Goal: Use online tool/utility: Utilize a website feature to perform a specific function

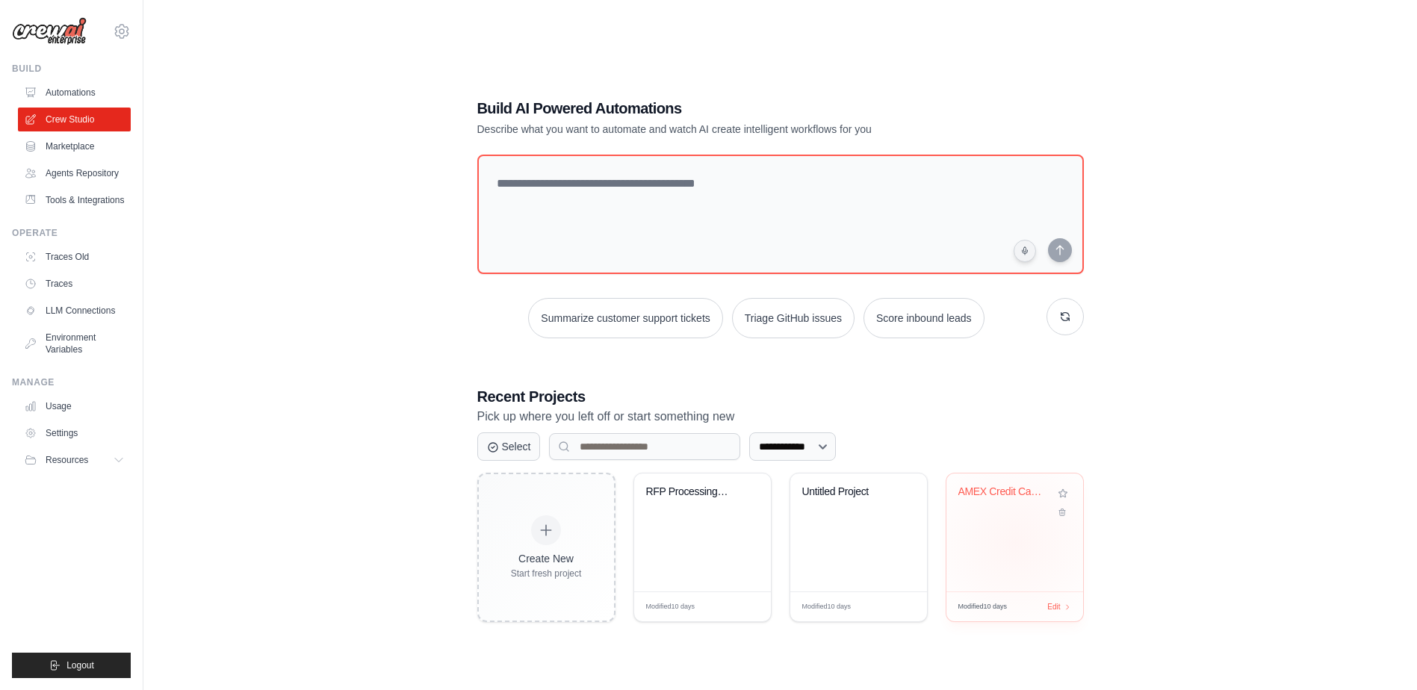
drag, startPoint x: 1015, startPoint y: 542, endPoint x: 1027, endPoint y: 535, distance: 13.5
click at [1015, 542] on div "AMEX Credit Card Spending Analyzer" at bounding box center [1015, 533] width 137 height 118
click at [607, 184] on textarea at bounding box center [780, 214] width 613 height 121
paste textarea "**********"
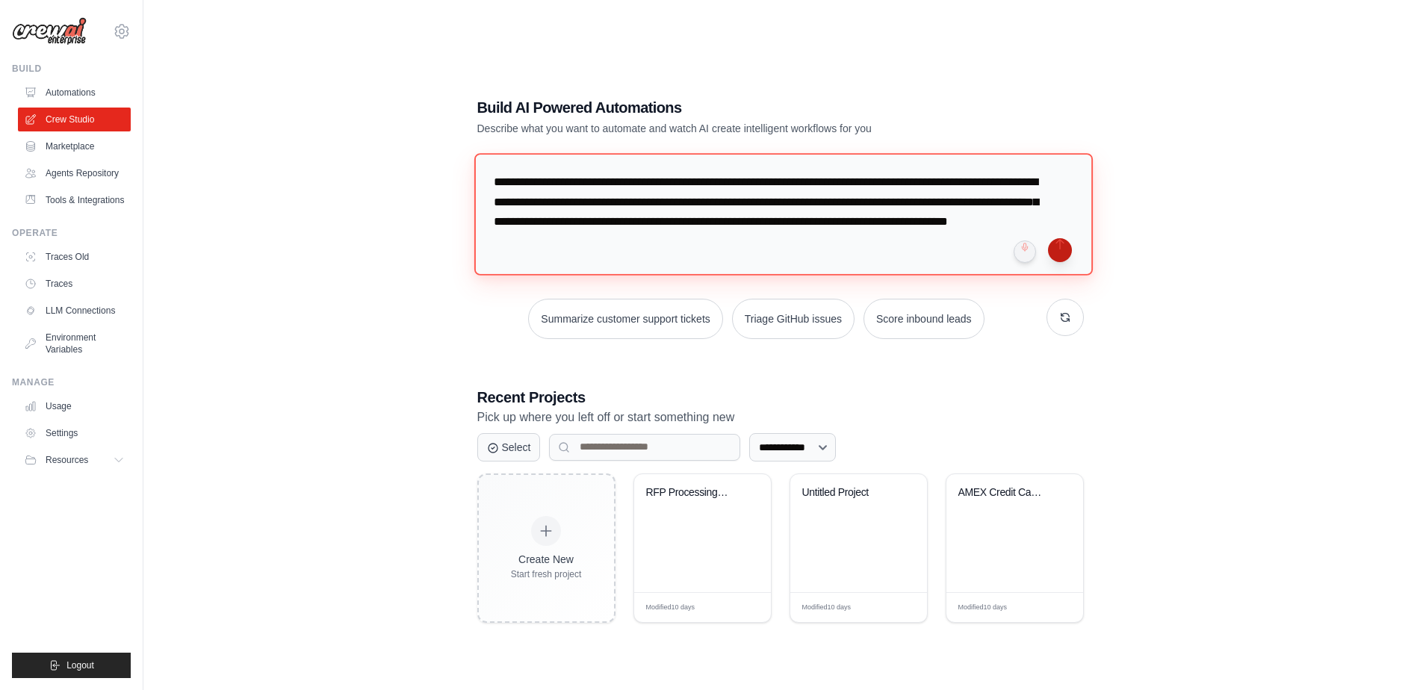
type textarea "**********"
click at [1062, 247] on button "submit" at bounding box center [1060, 250] width 24 height 24
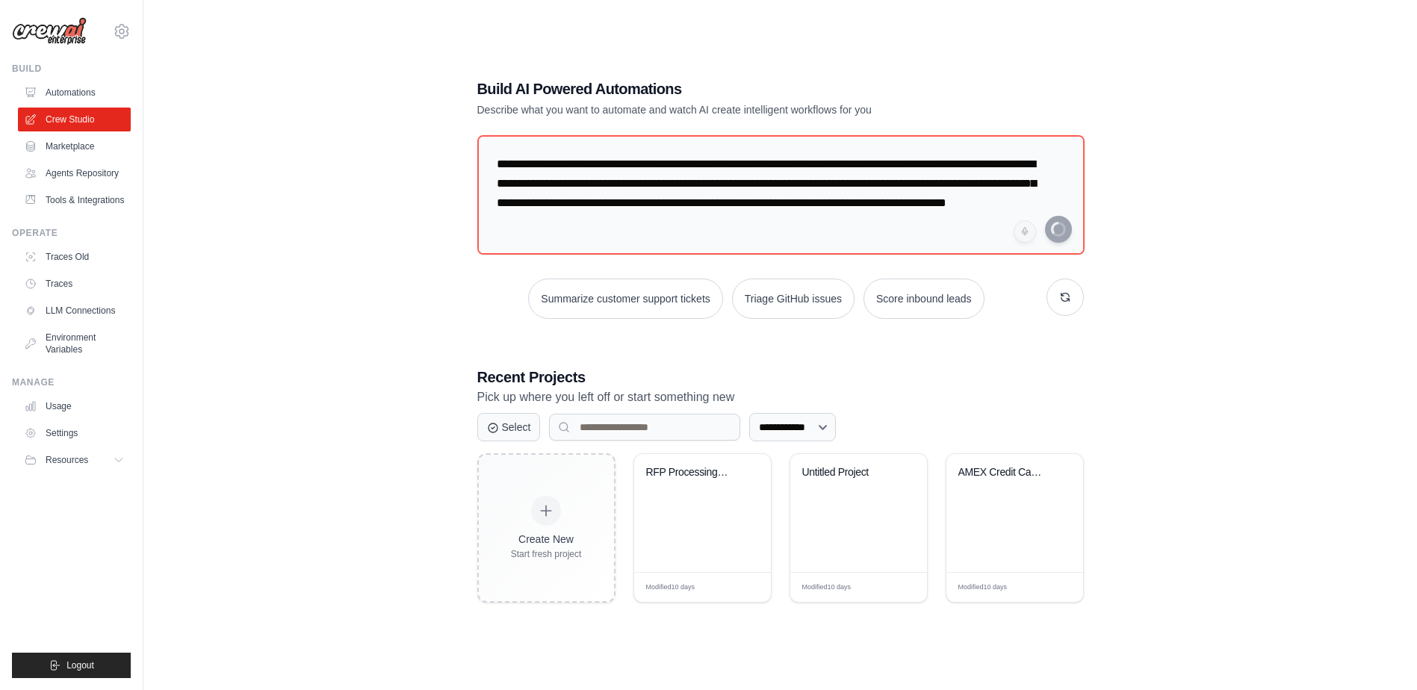
scroll to position [30, 0]
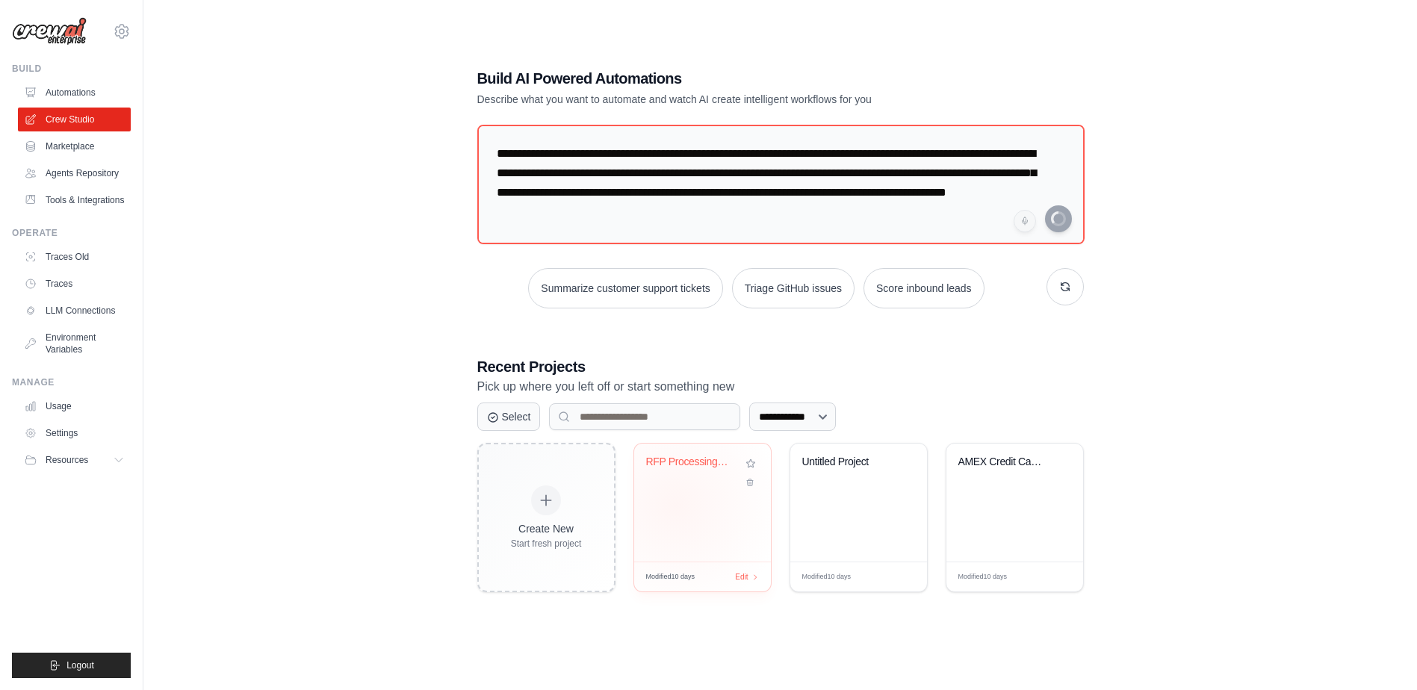
click at [675, 506] on div "RFP Processing & Proposal Generator" at bounding box center [702, 503] width 137 height 118
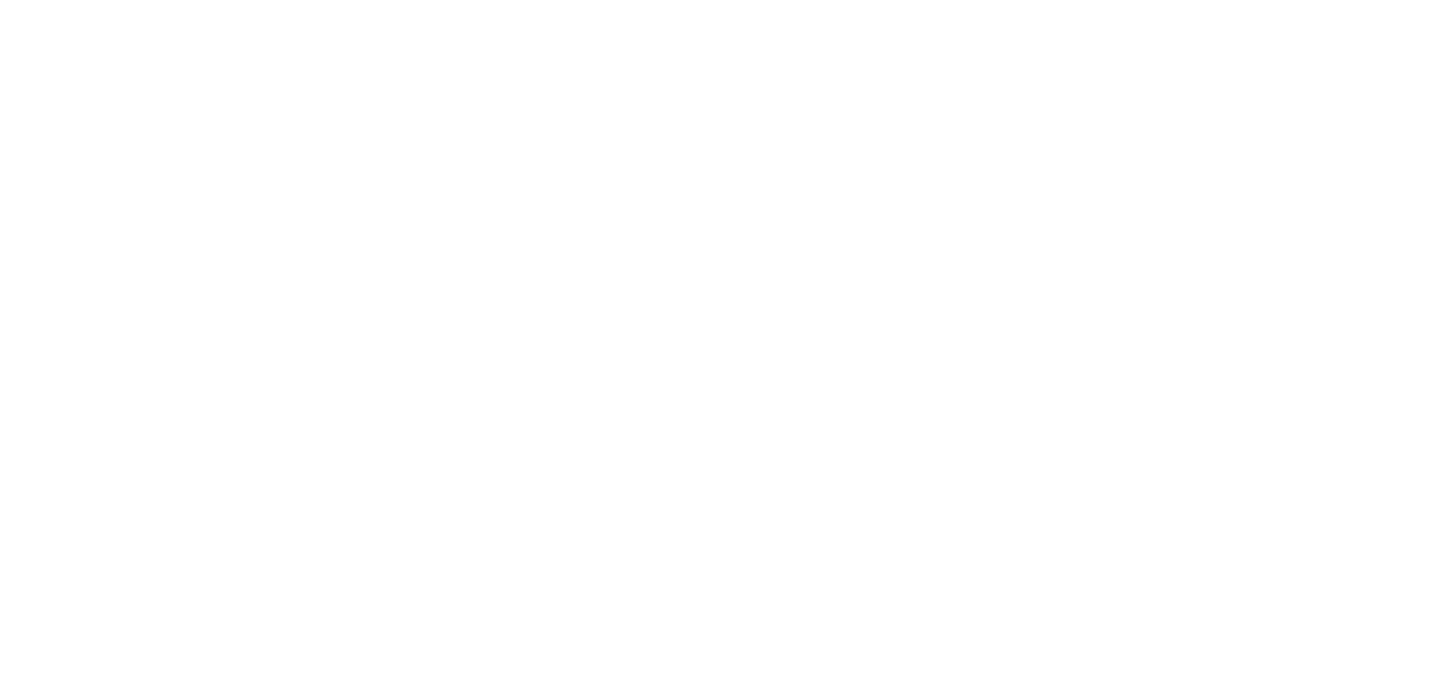
click at [1157, 0] on html at bounding box center [714, 0] width 1429 height 0
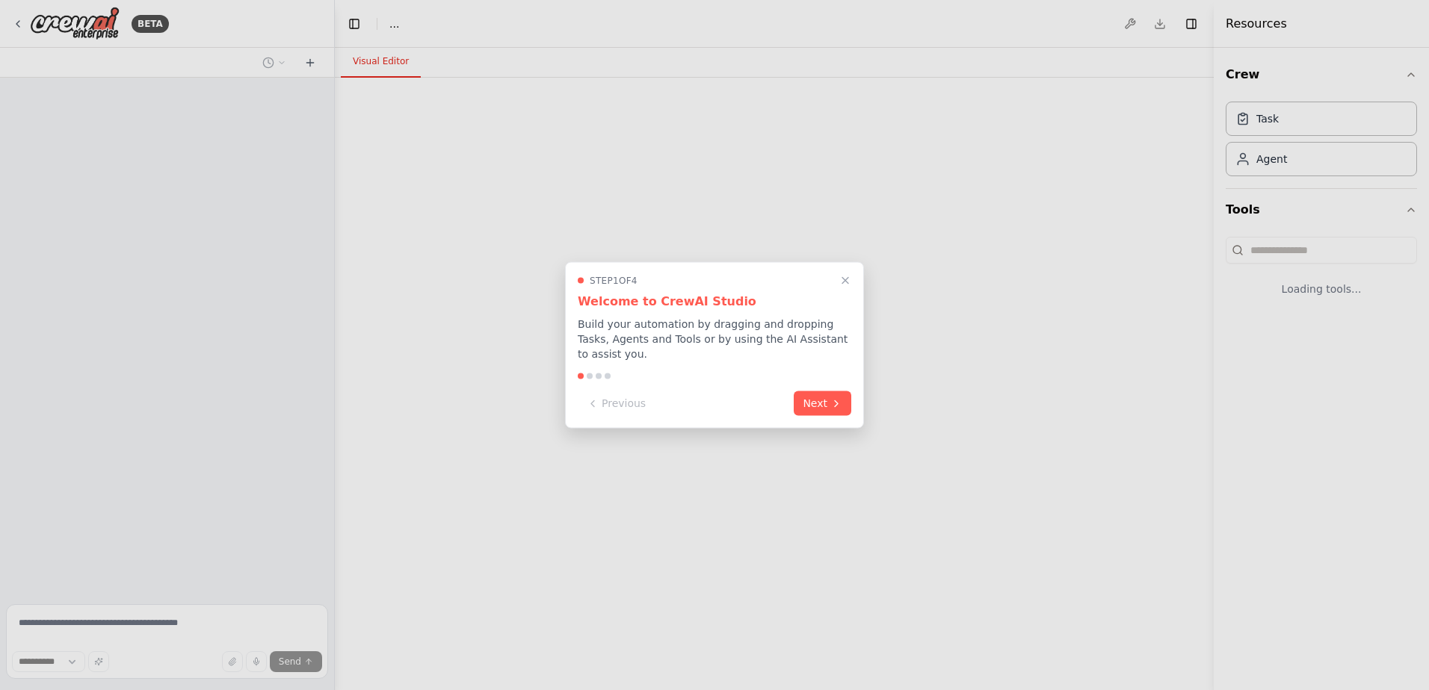
select select "****"
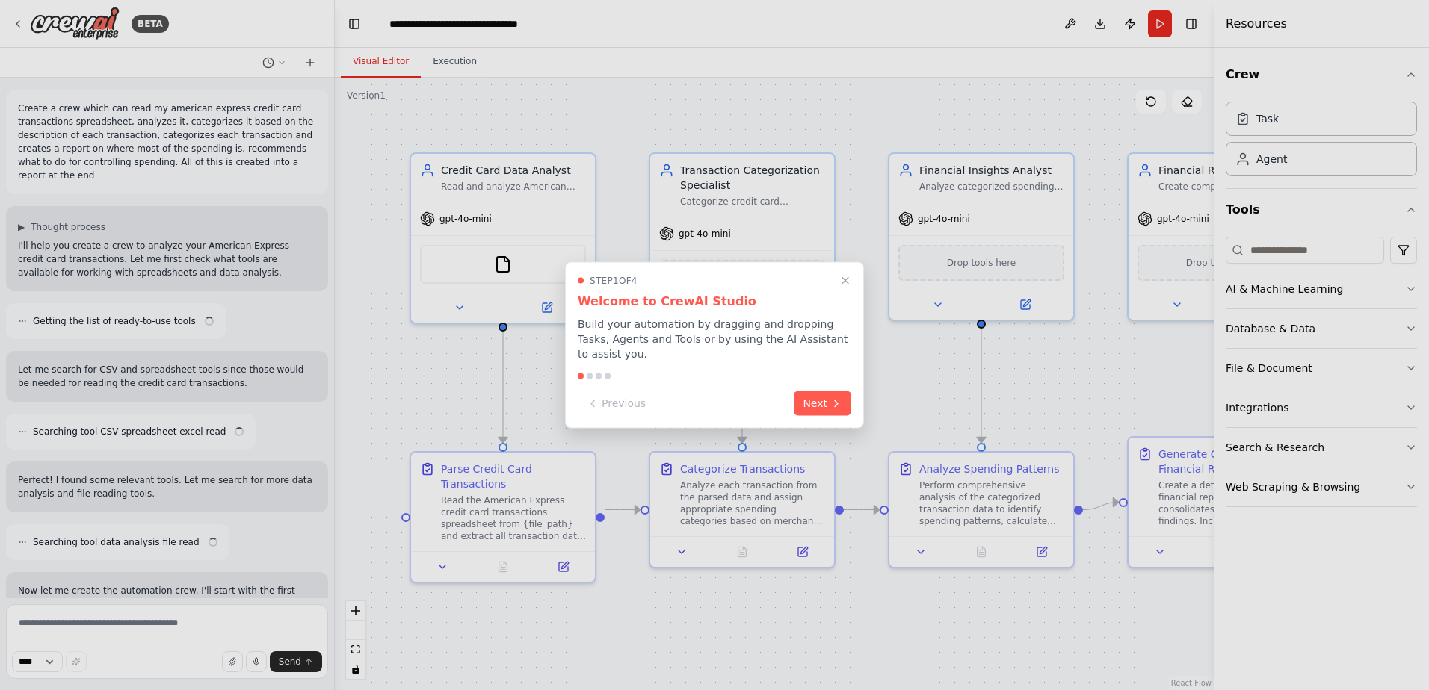
scroll to position [1911, 0]
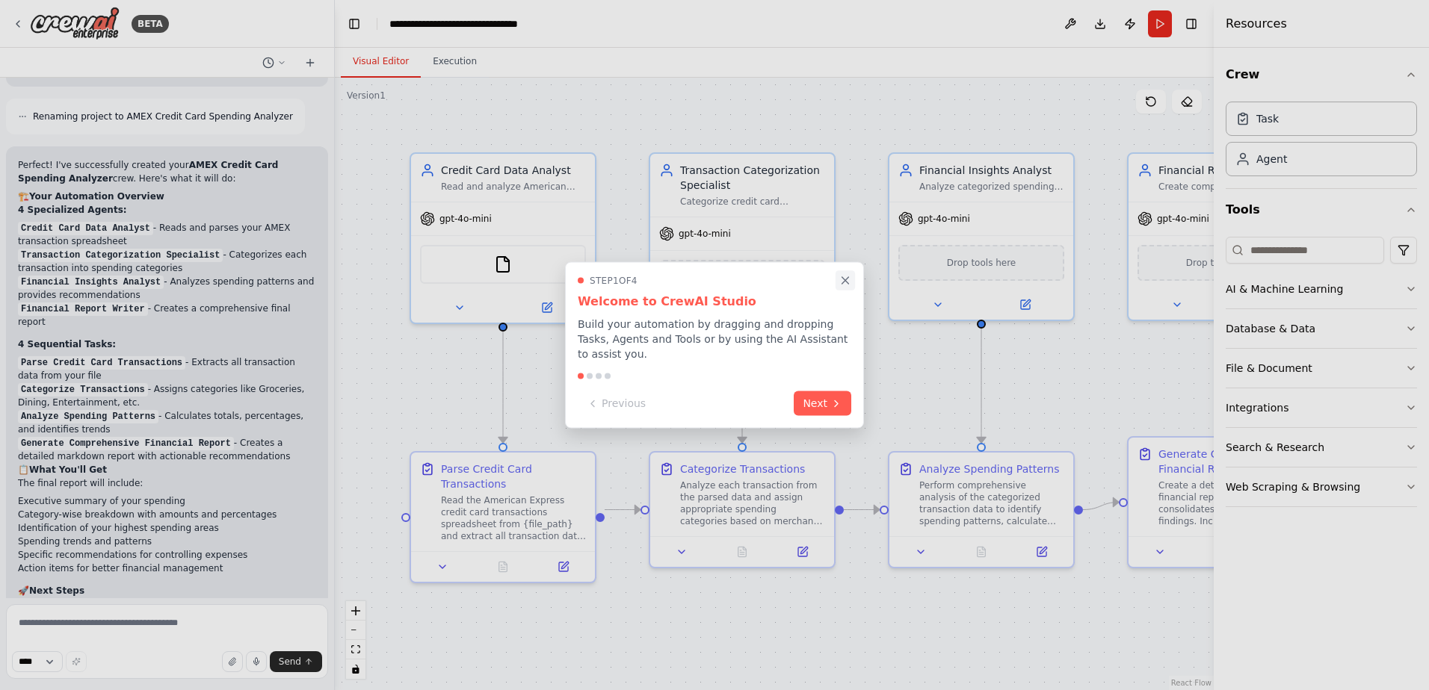
click at [842, 288] on icon "Close walkthrough" at bounding box center [844, 280] width 13 height 13
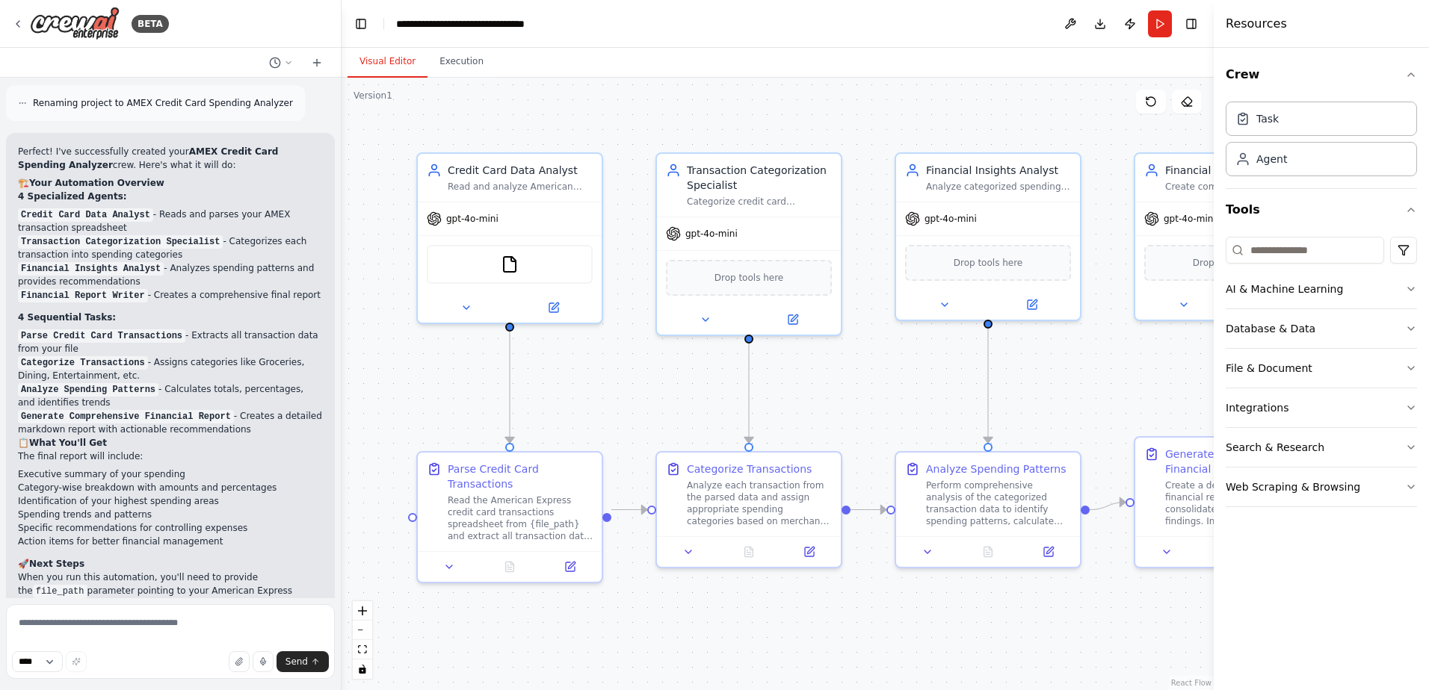
drag, startPoint x: 329, startPoint y: 503, endPoint x: 342, endPoint y: 388, distance: 115.8
click at [342, 388] on div "BETA Create a crew which can read my american express credit card transactions …" at bounding box center [714, 345] width 1429 height 690
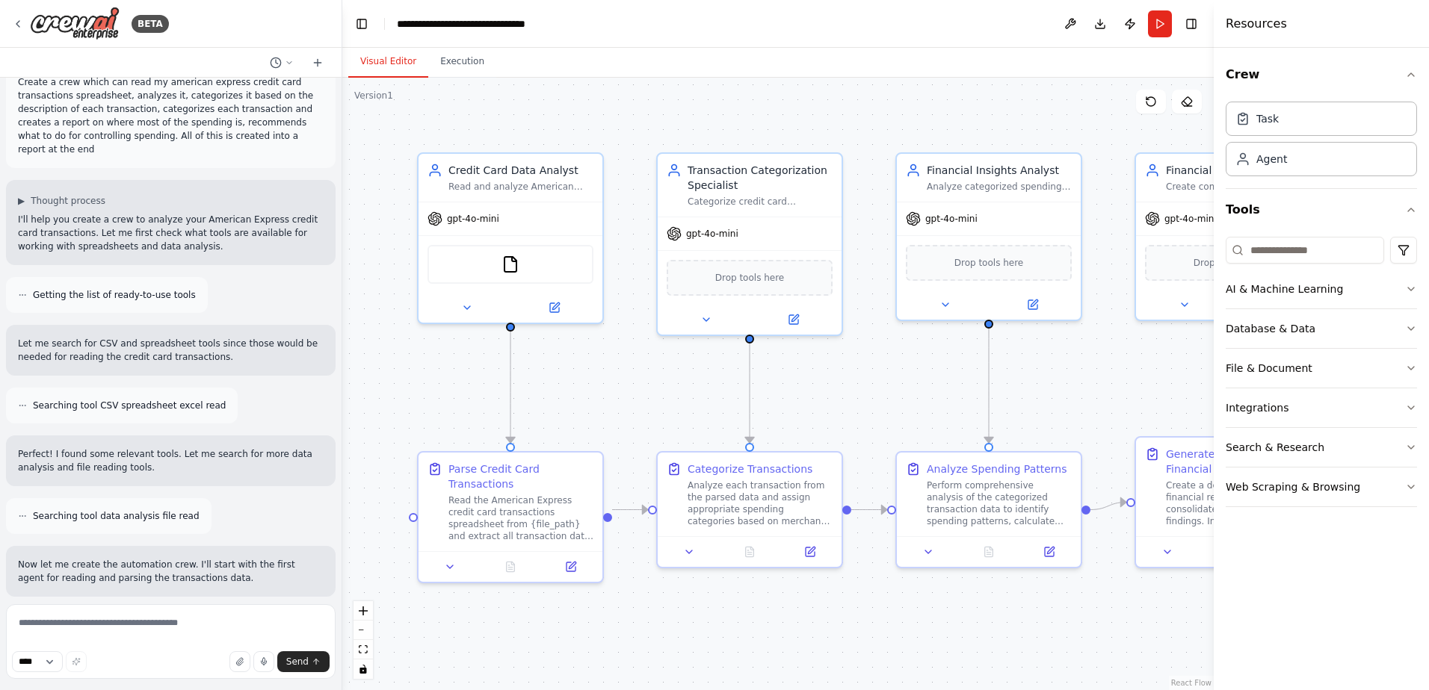
scroll to position [0, 0]
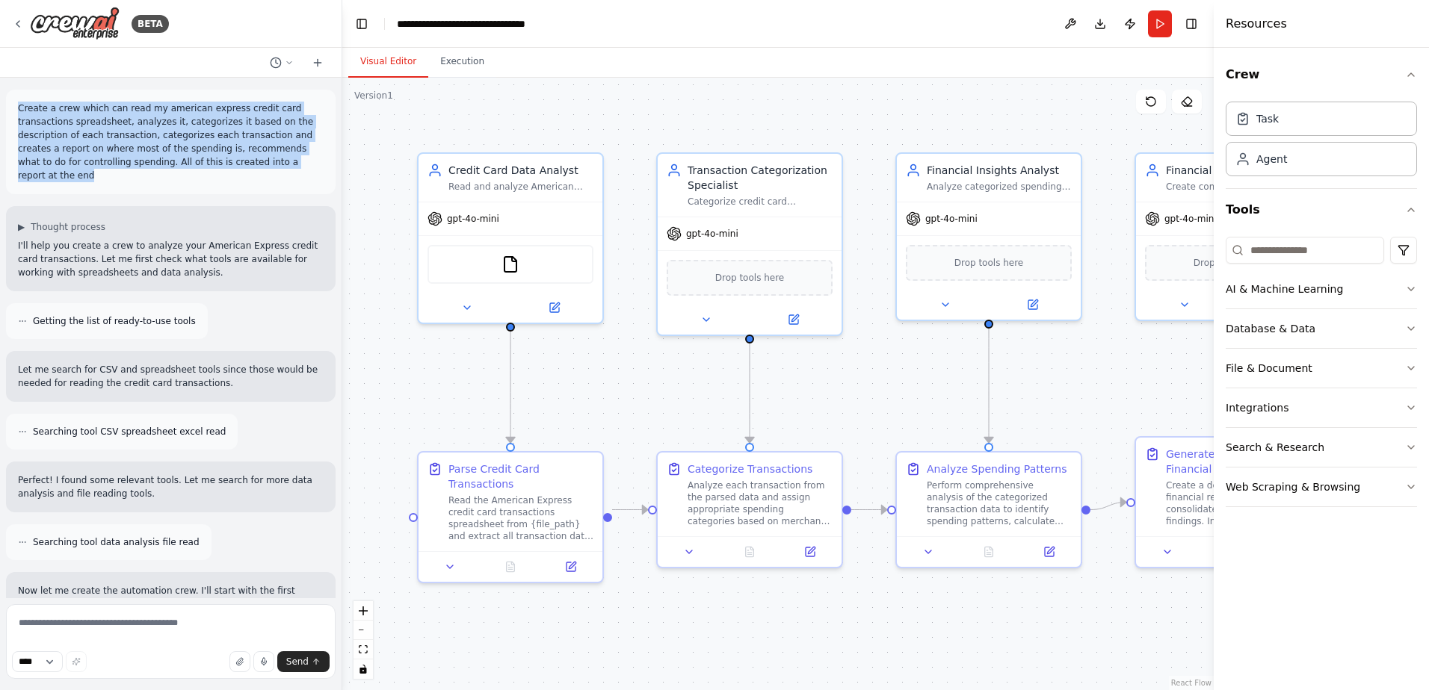
drag, startPoint x: 16, startPoint y: 106, endPoint x: 291, endPoint y: 159, distance: 279.3
click at [291, 159] on div "Create a crew which can read my american express credit card transactions sprea…" at bounding box center [171, 142] width 330 height 105
copy p "Create a crew which can read my american express credit card transactions sprea…"
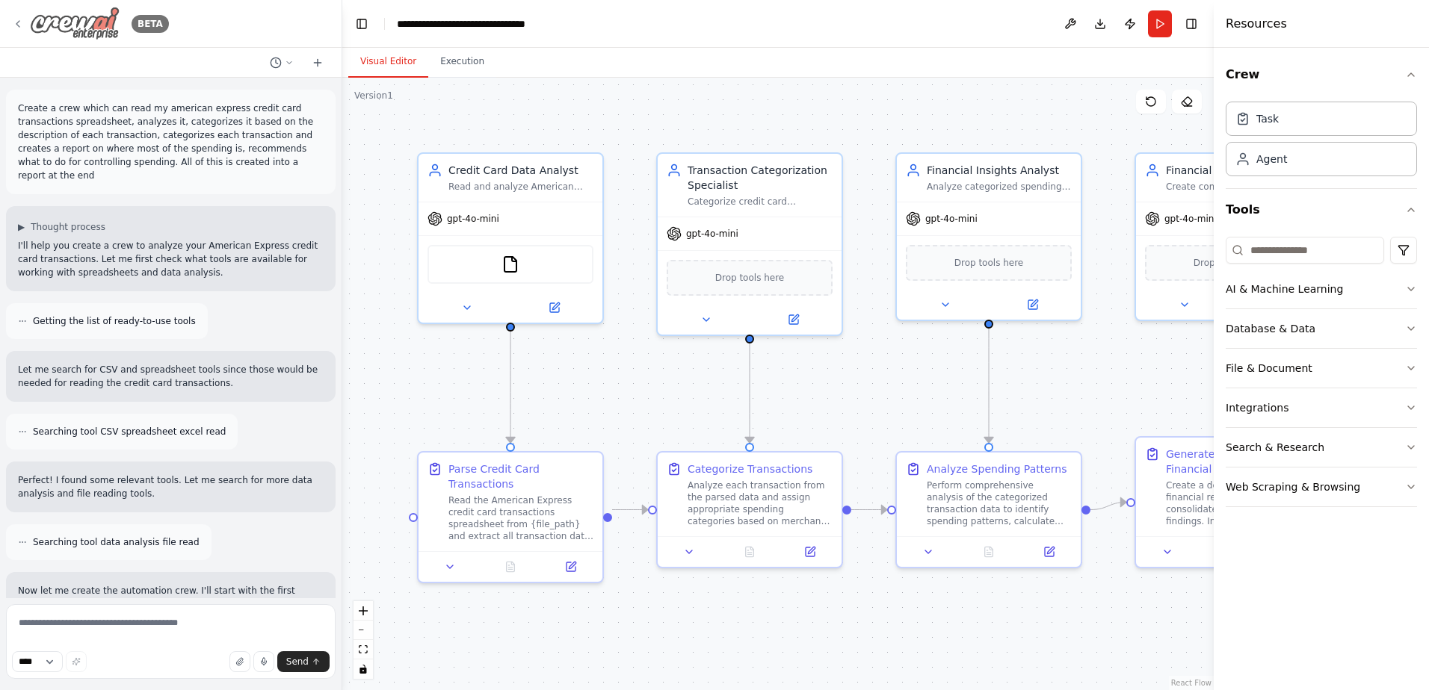
click at [17, 25] on icon at bounding box center [18, 24] width 12 height 12
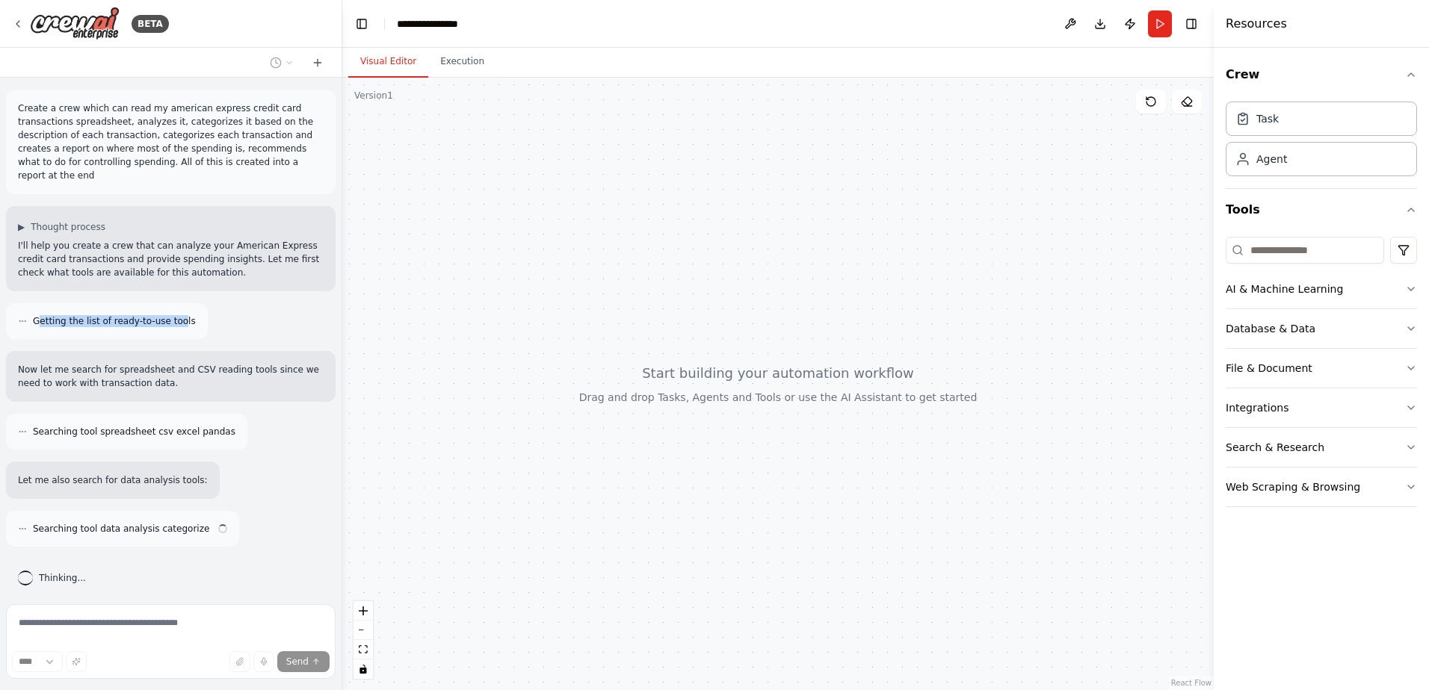
drag, startPoint x: 40, startPoint y: 311, endPoint x: 169, endPoint y: 310, distance: 129.3
click at [169, 315] on span "Getting the list of ready-to-use tools" at bounding box center [114, 321] width 163 height 12
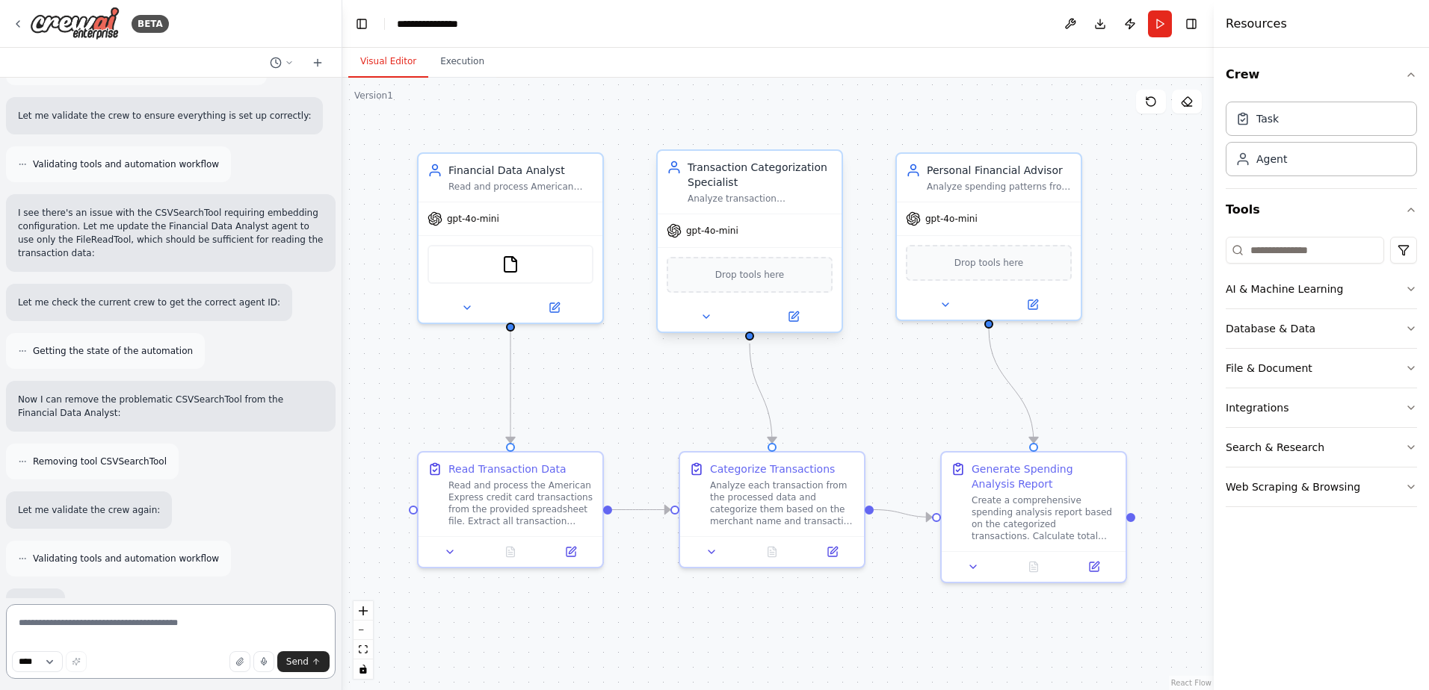
scroll to position [1349, 0]
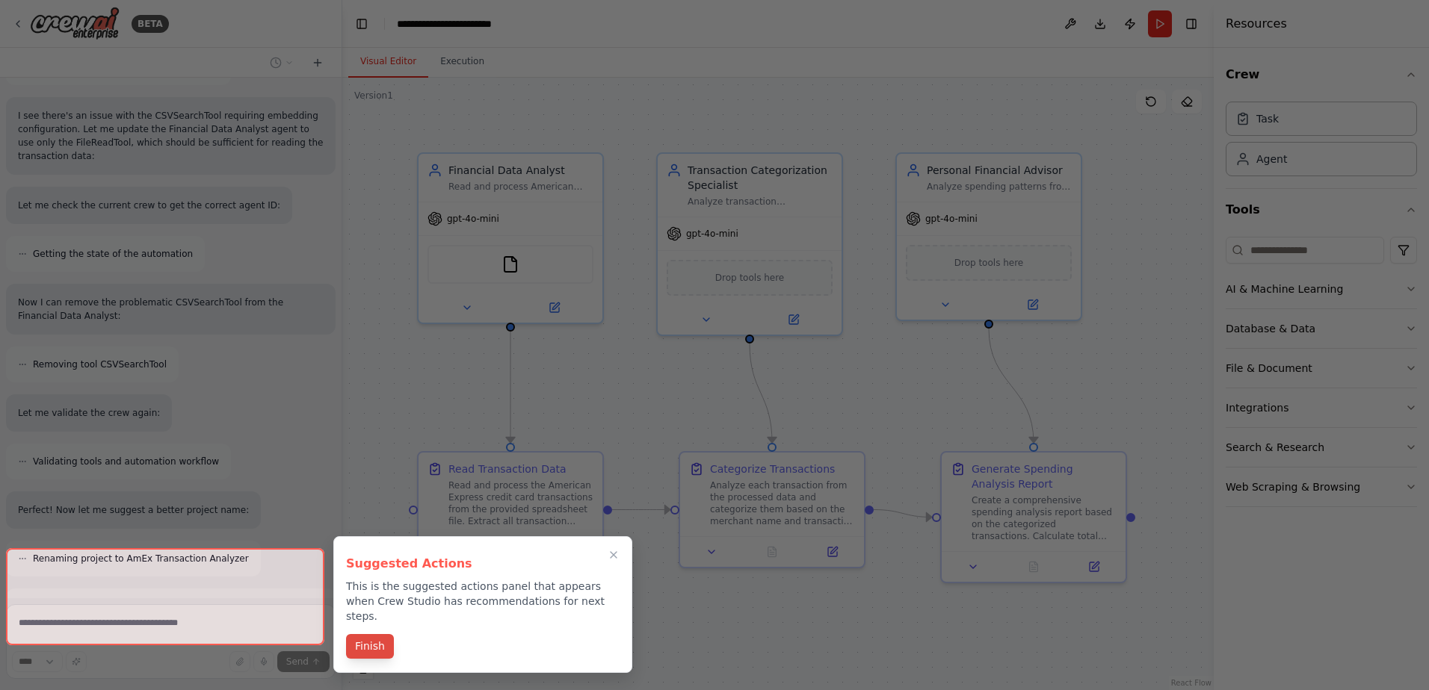
click at [371, 634] on button "Finish" at bounding box center [370, 646] width 48 height 25
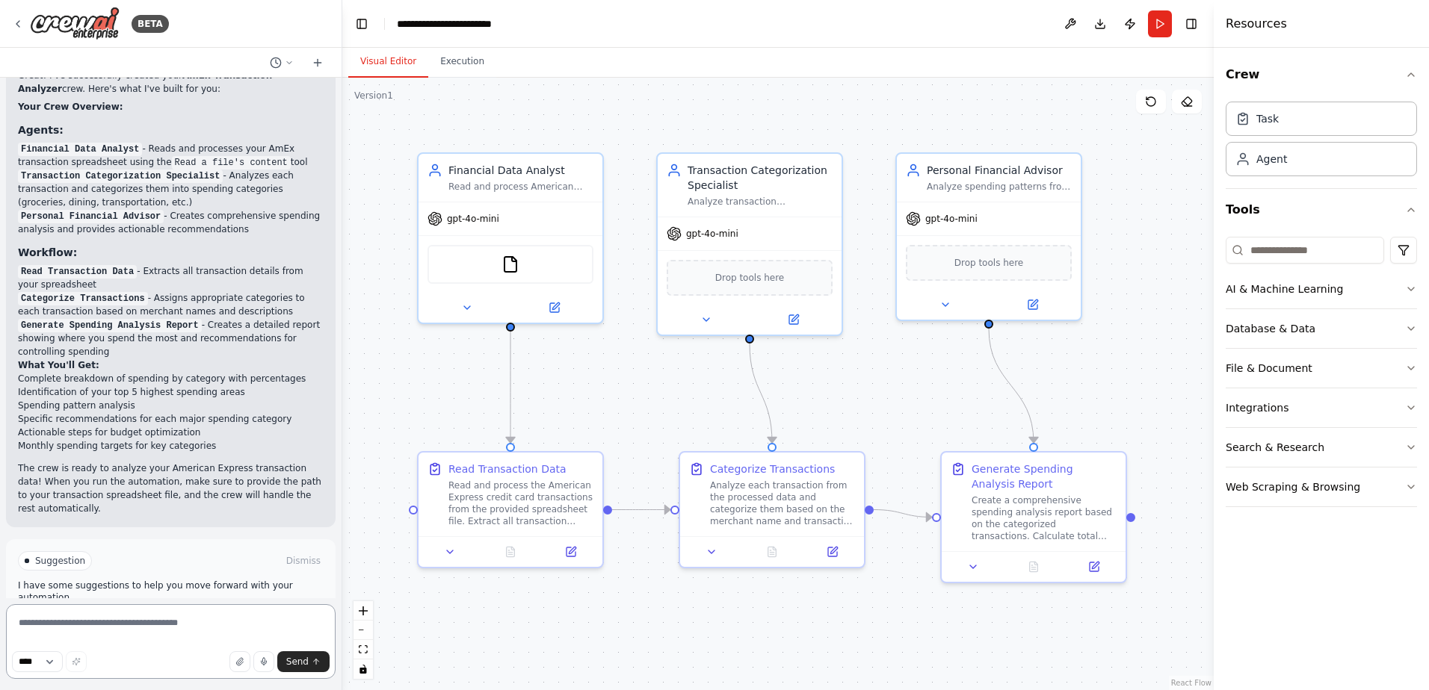
scroll to position [1890, 0]
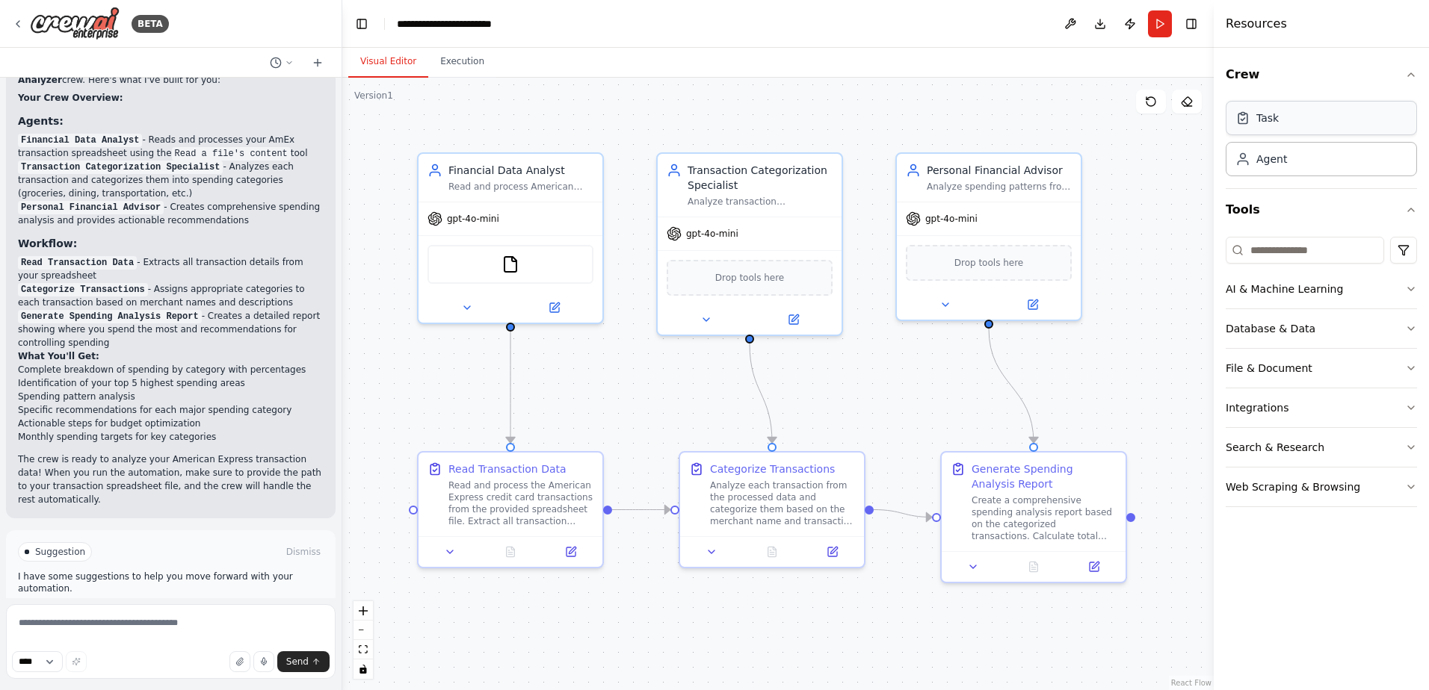
click at [1295, 132] on div "Task" at bounding box center [1320, 118] width 191 height 34
click at [1099, 24] on button "Download" at bounding box center [1100, 23] width 24 height 27
click at [179, 610] on span "Run Automation" at bounding box center [177, 616] width 72 height 12
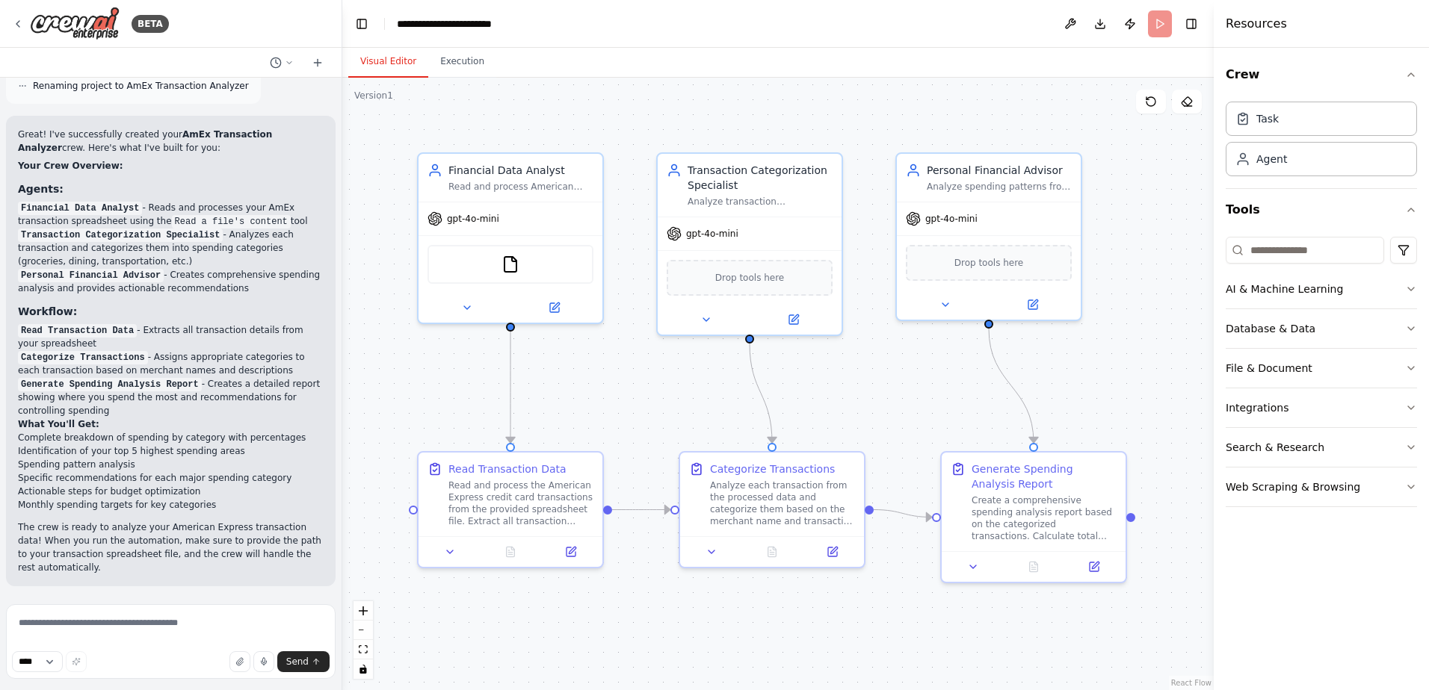
scroll to position [1781, 0]
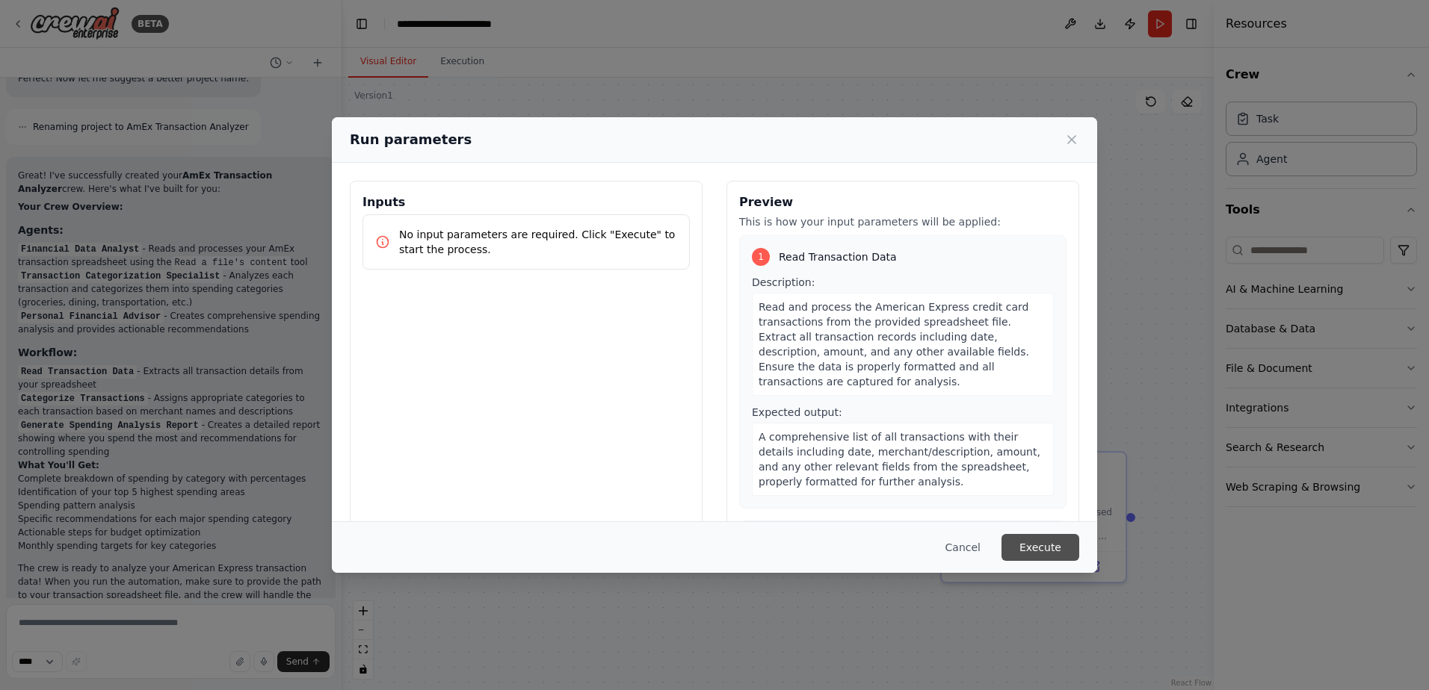
click at [1046, 551] on button "Execute" at bounding box center [1040, 547] width 78 height 27
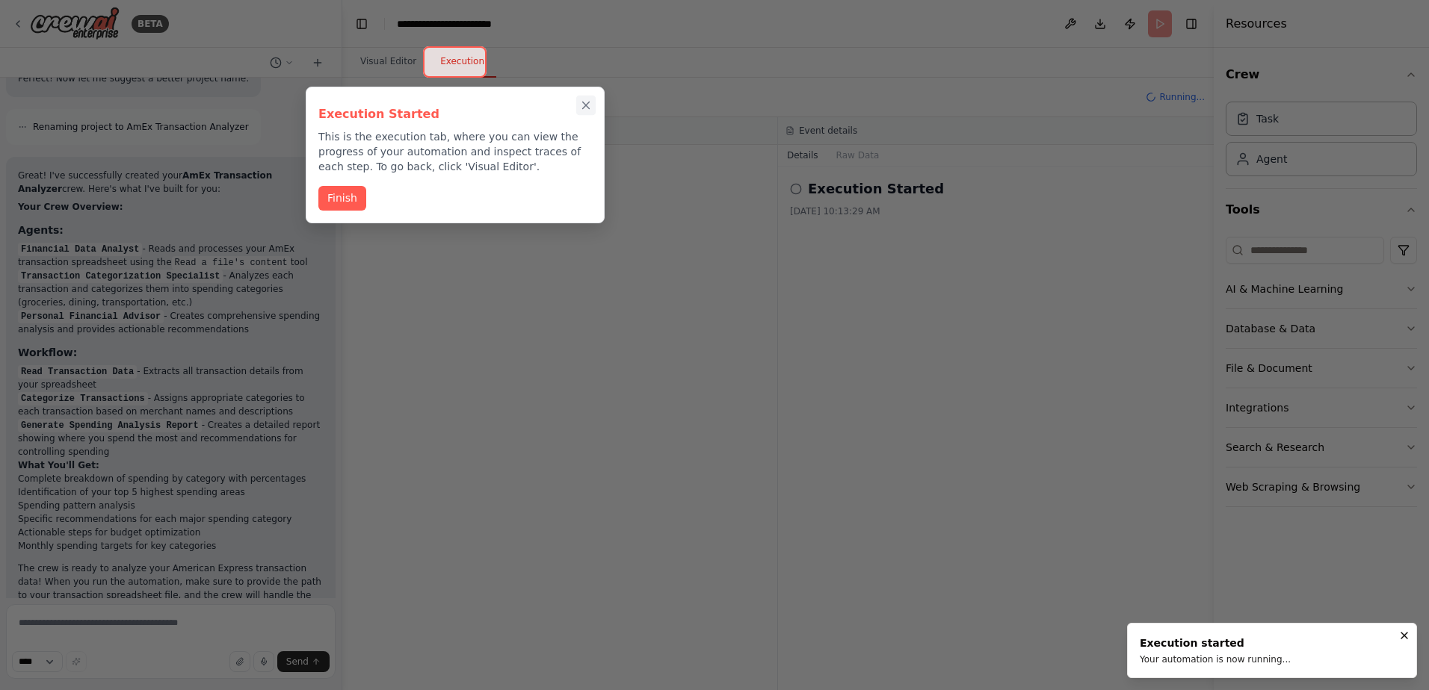
click at [587, 107] on icon "Close walkthrough" at bounding box center [586, 105] width 7 height 7
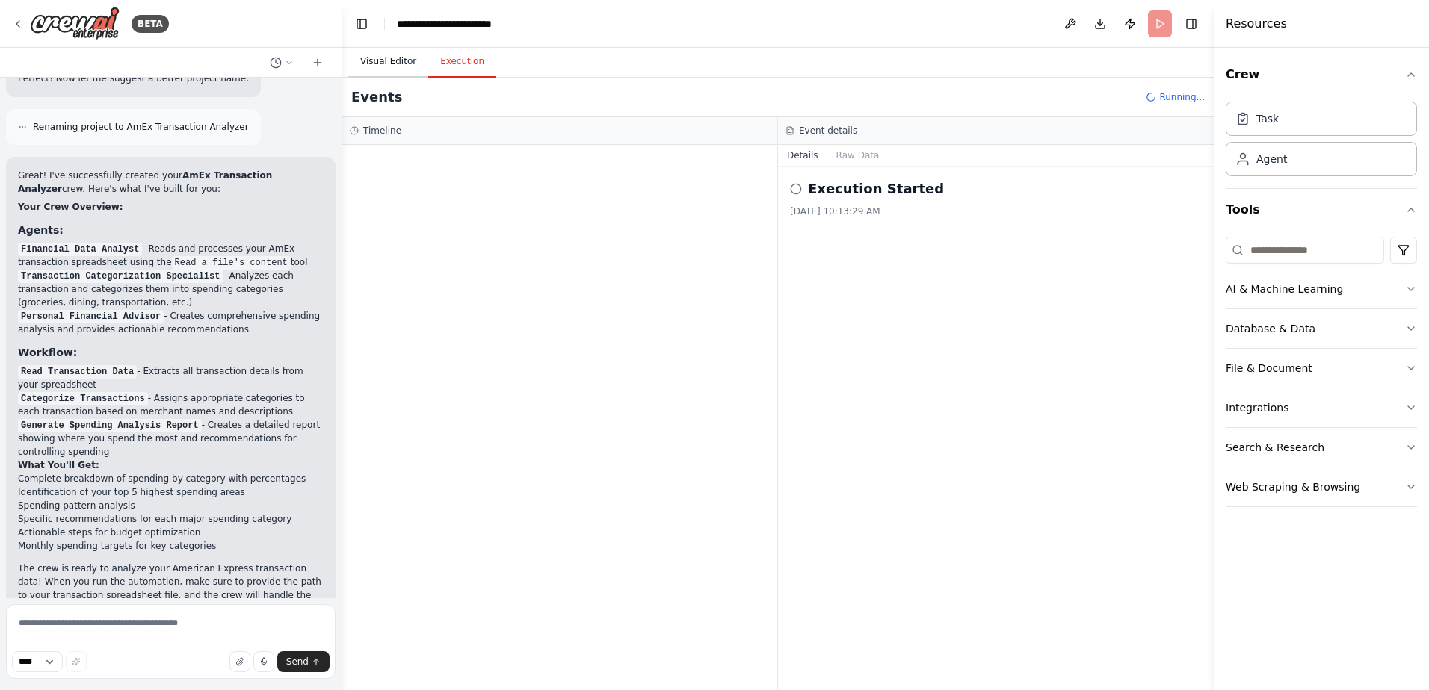
click at [385, 70] on button "Visual Editor" at bounding box center [388, 61] width 80 height 31
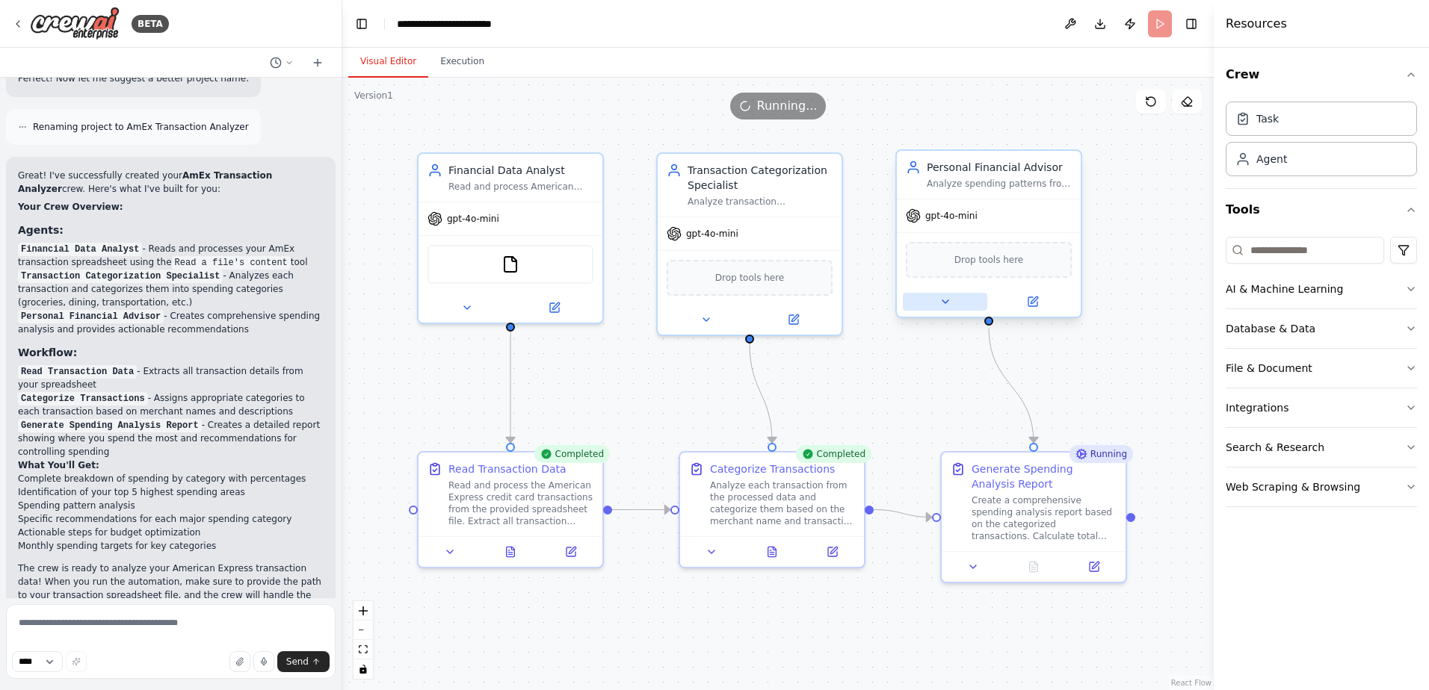
scroll to position [1890, 0]
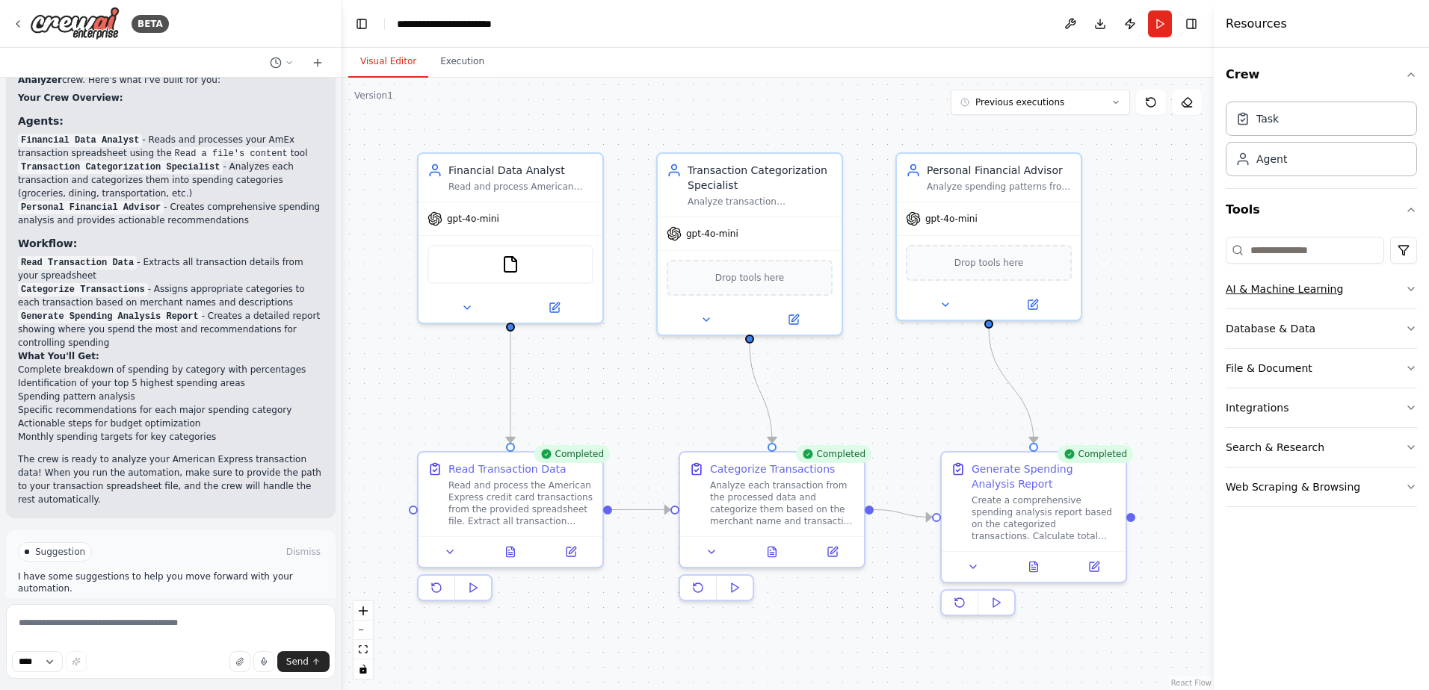
click at [1405, 288] on icon "button" at bounding box center [1411, 289] width 12 height 12
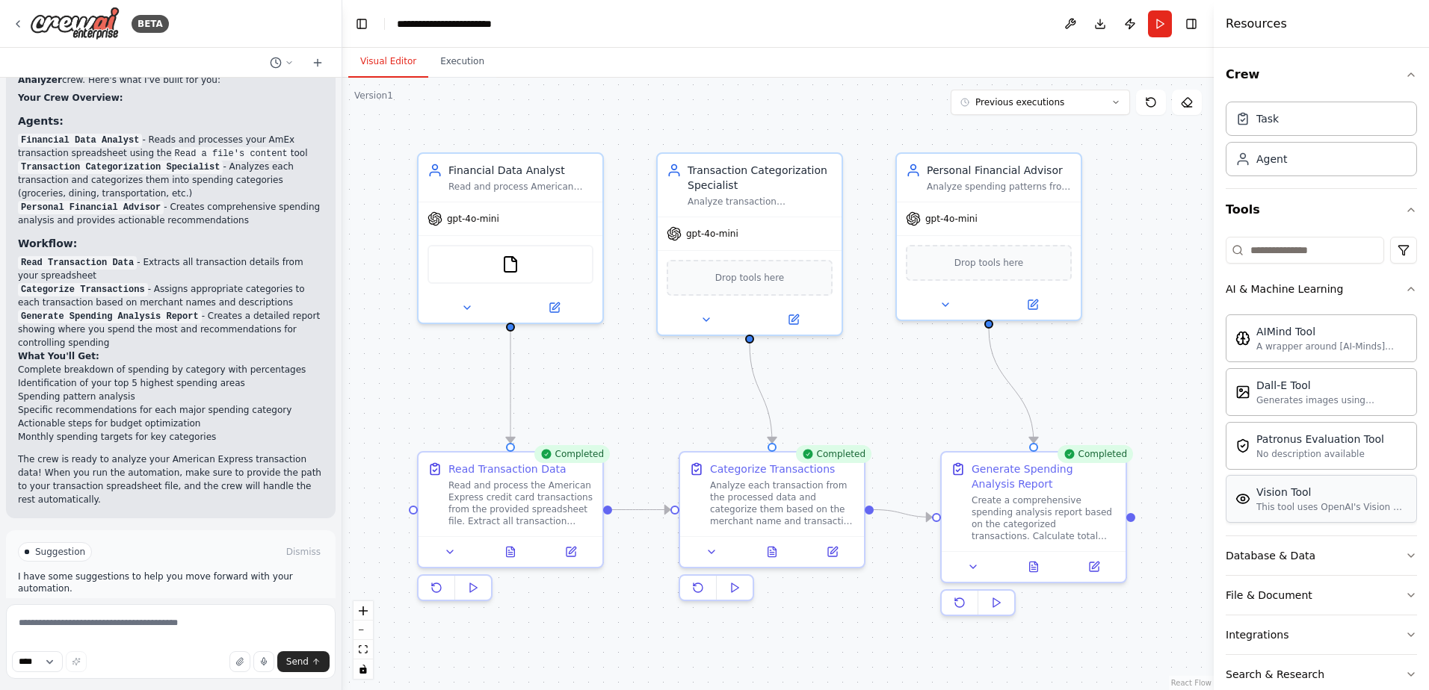
scroll to position [68, 0]
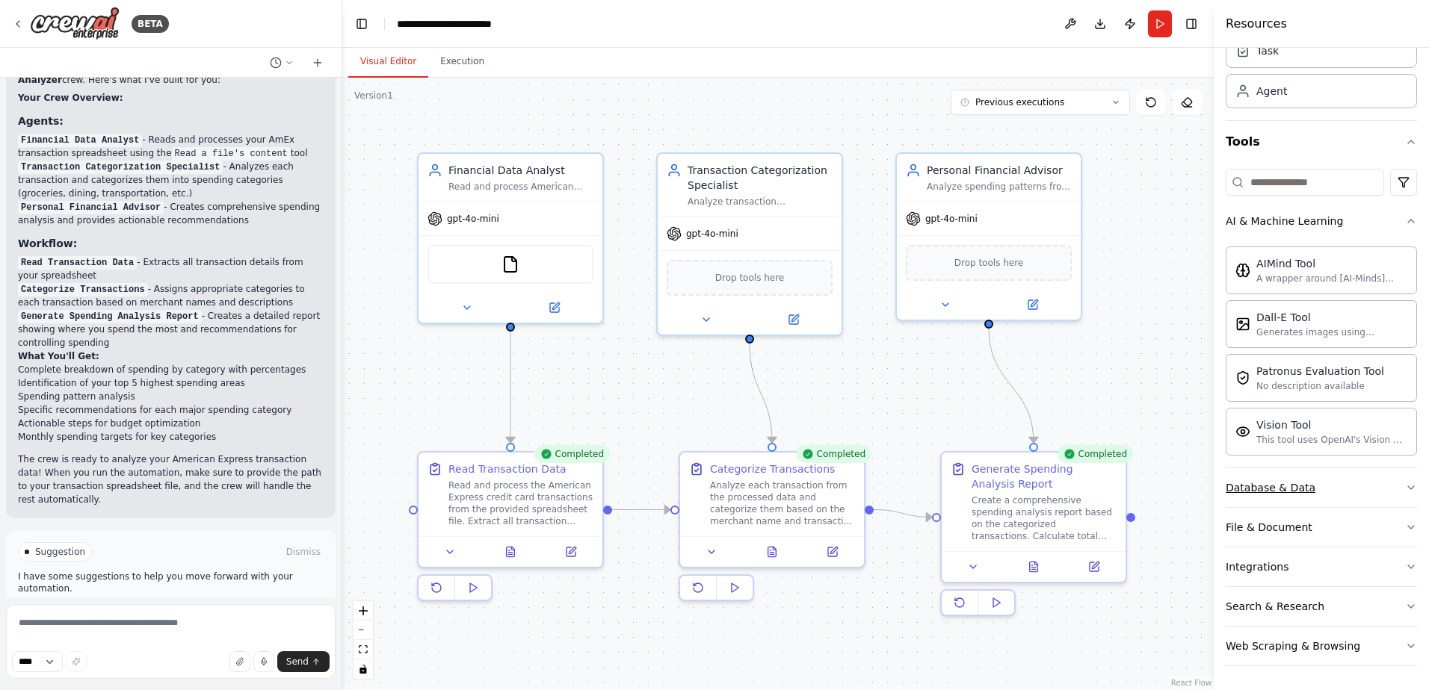
click at [1405, 492] on icon "button" at bounding box center [1411, 488] width 12 height 12
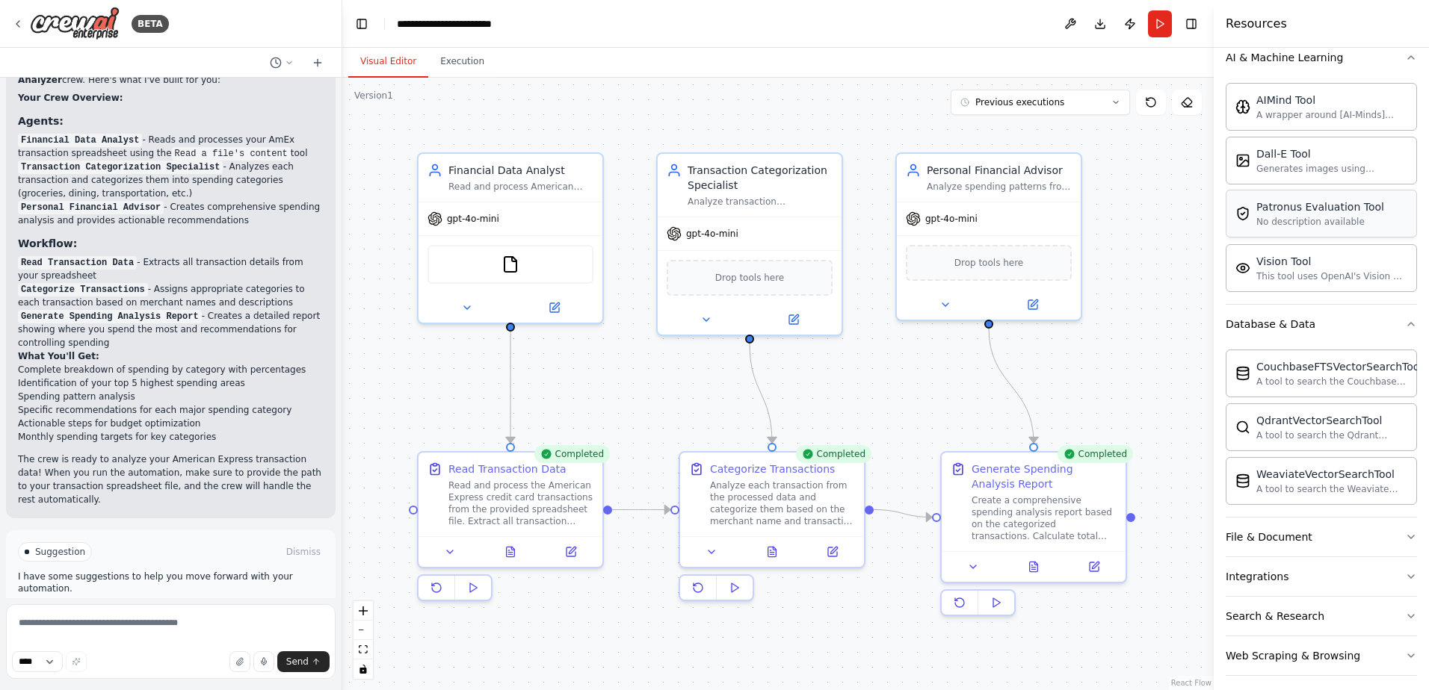
scroll to position [241, 0]
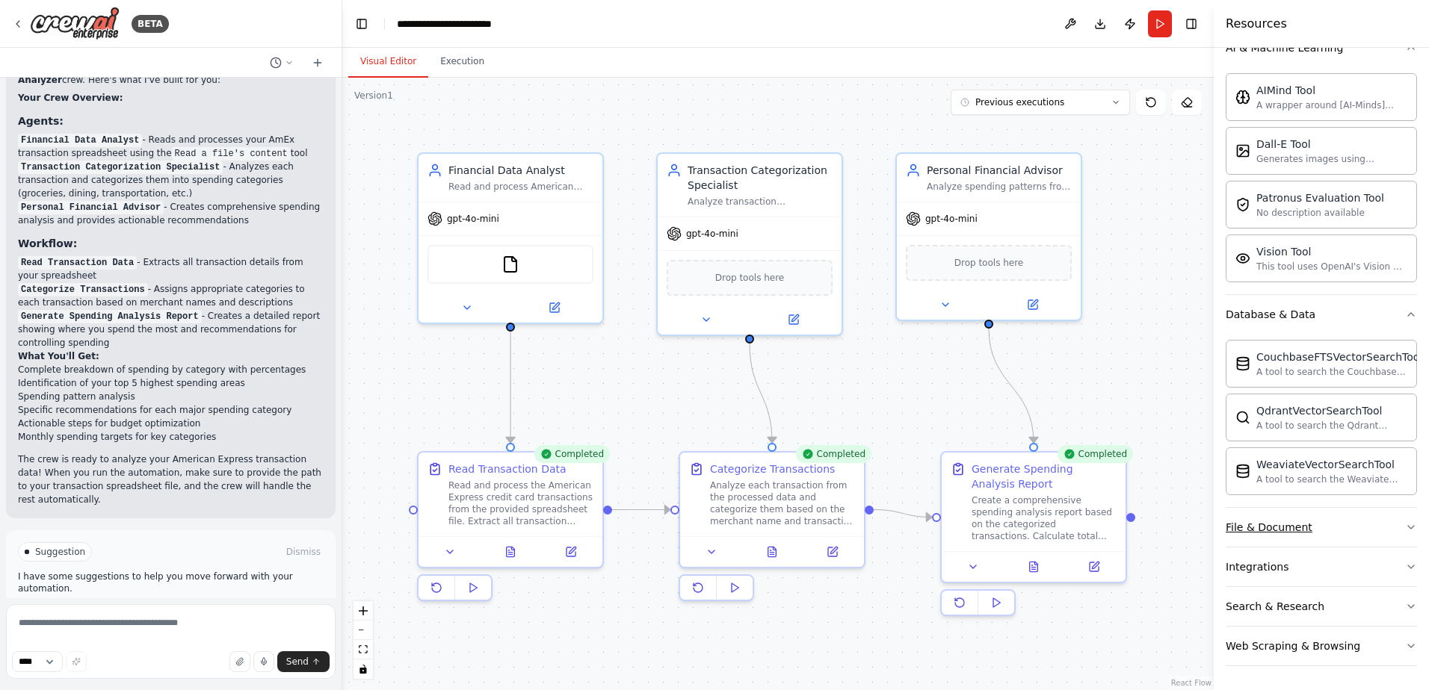
click at [1405, 527] on icon "button" at bounding box center [1411, 528] width 12 height 12
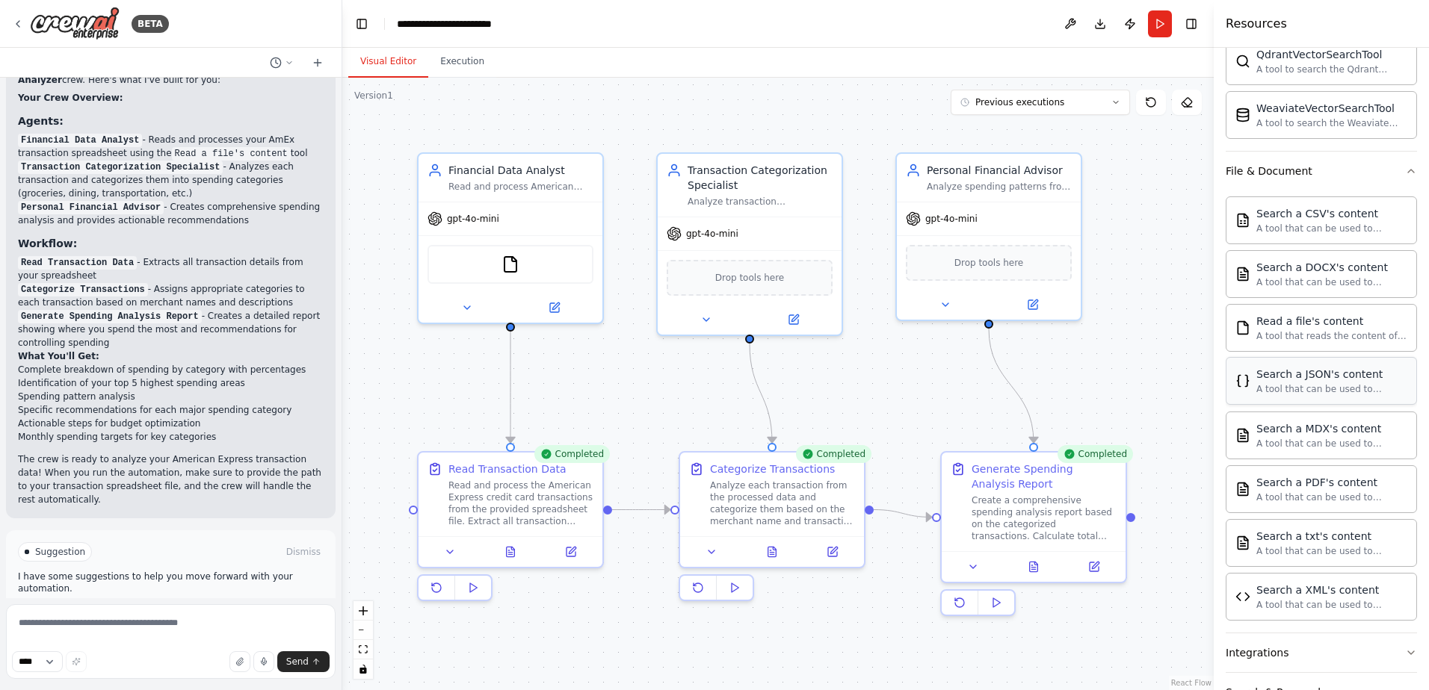
scroll to position [684, 0]
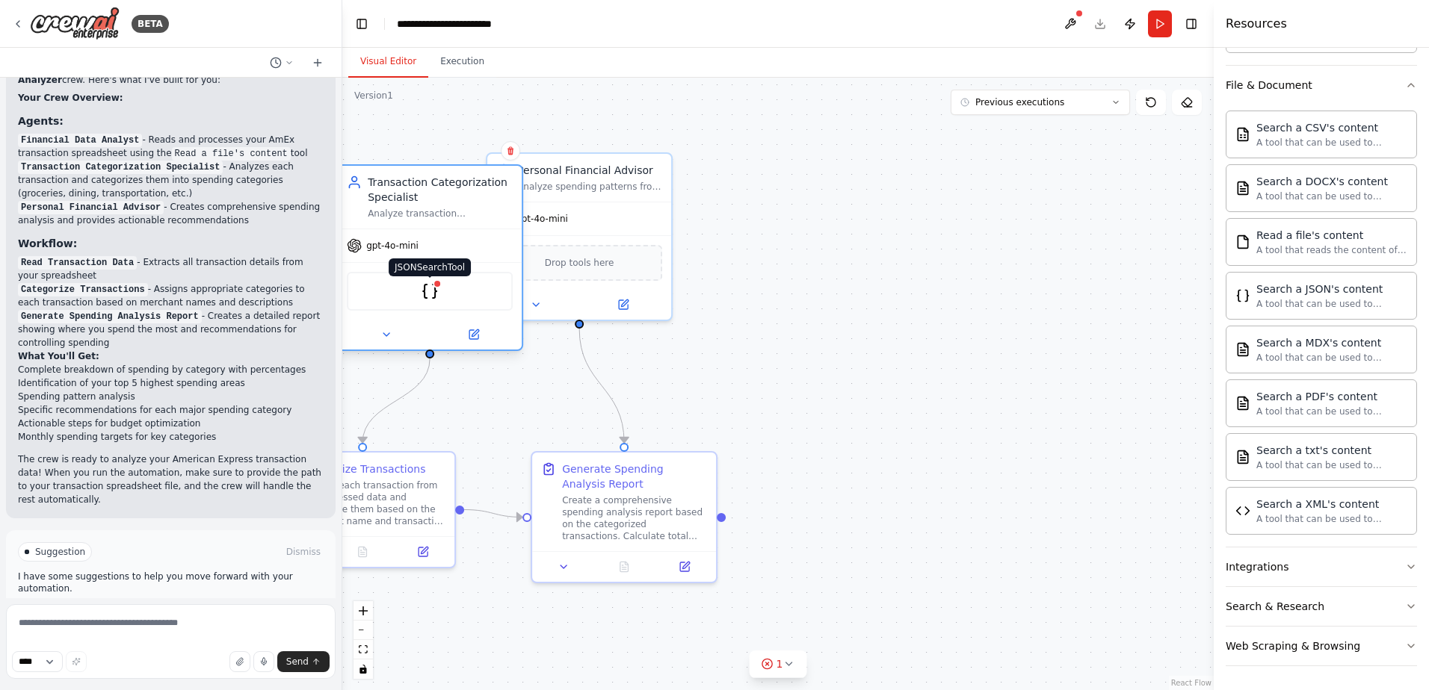
drag, startPoint x: 752, startPoint y: 277, endPoint x: 434, endPoint y: 291, distance: 317.8
click at [434, 291] on img at bounding box center [430, 291] width 18 height 18
drag, startPoint x: 888, startPoint y: 390, endPoint x: 1189, endPoint y: 410, distance: 301.0
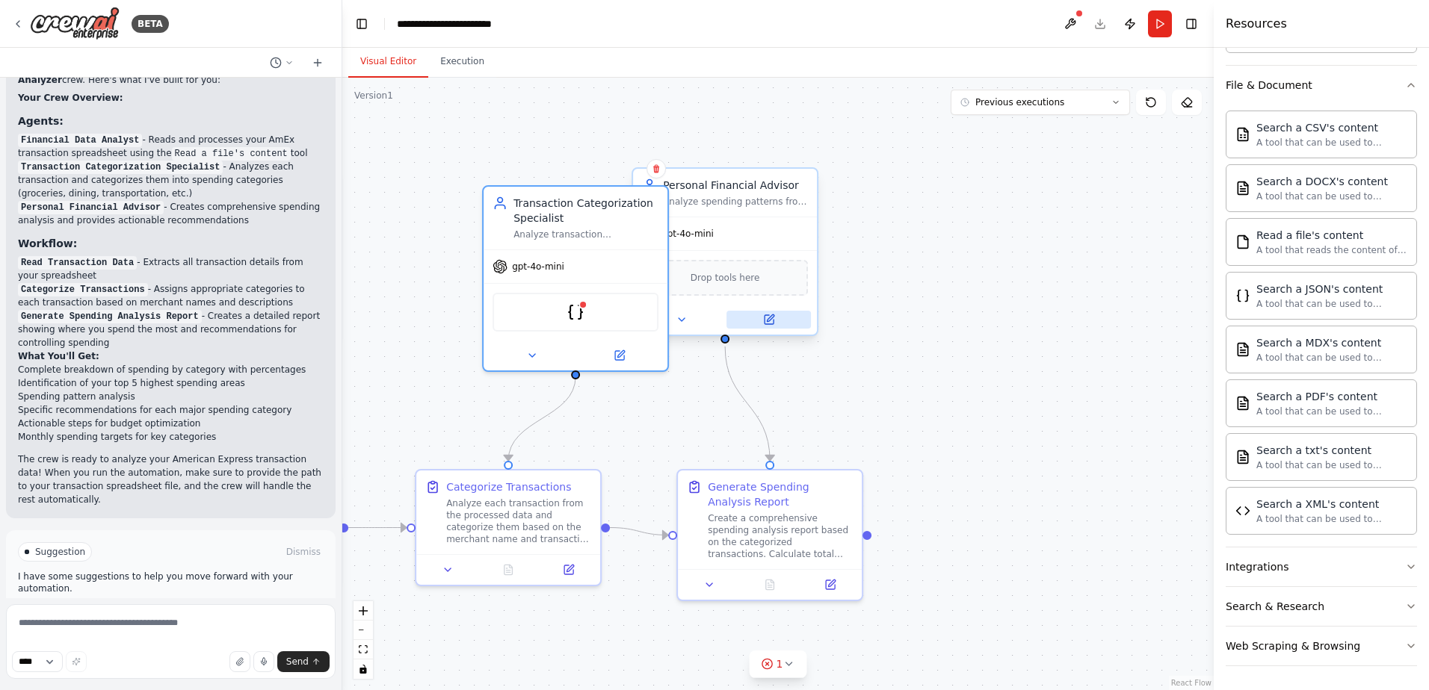
drag, startPoint x: 1189, startPoint y: 410, endPoint x: 874, endPoint y: 330, distance: 324.7
click at [1034, 342] on div ".deletable-edge-delete-btn { width: 20px; height: 20px; border: 0px solid #ffff…" at bounding box center [777, 384] width 871 height 613
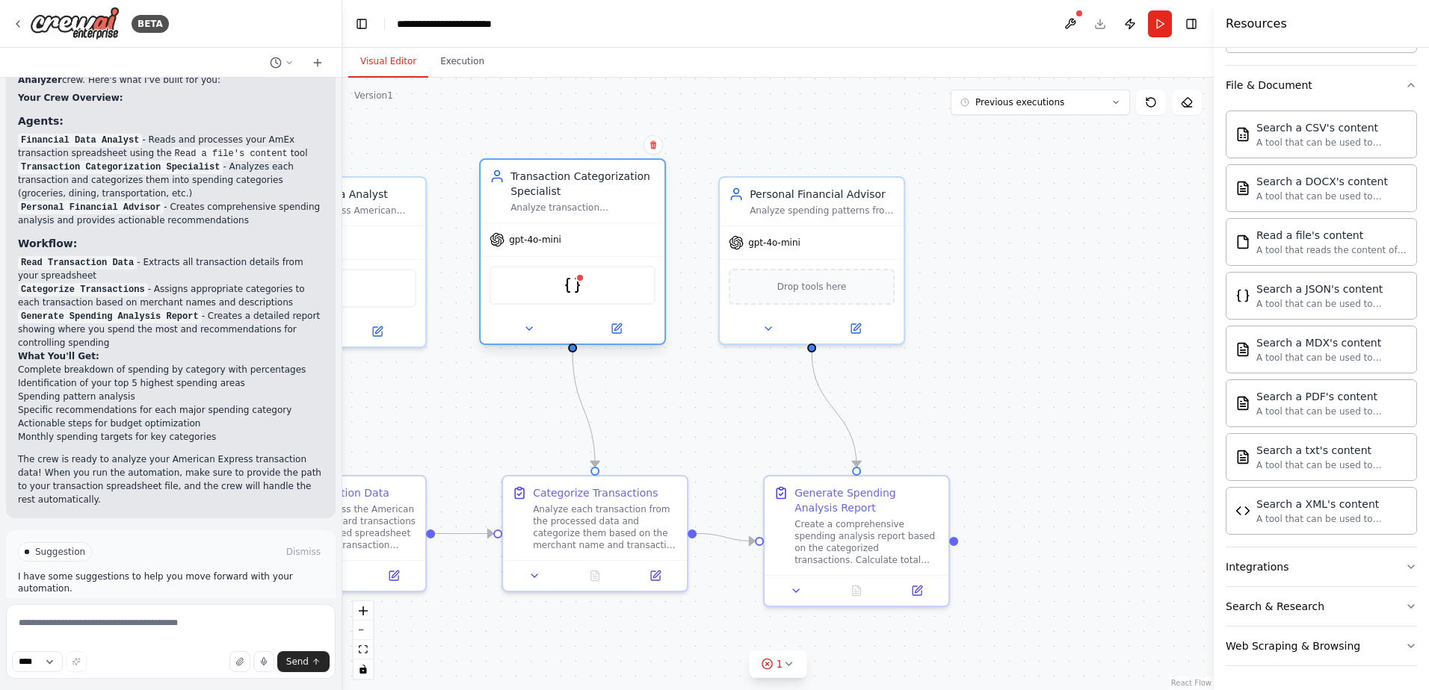
drag, startPoint x: 651, startPoint y: 282, endPoint x: 556, endPoint y: 244, distance: 102.0
click at [556, 244] on div "gpt-4o-mini" at bounding box center [572, 239] width 184 height 33
click at [1311, 565] on button "Integrations" at bounding box center [1320, 567] width 191 height 39
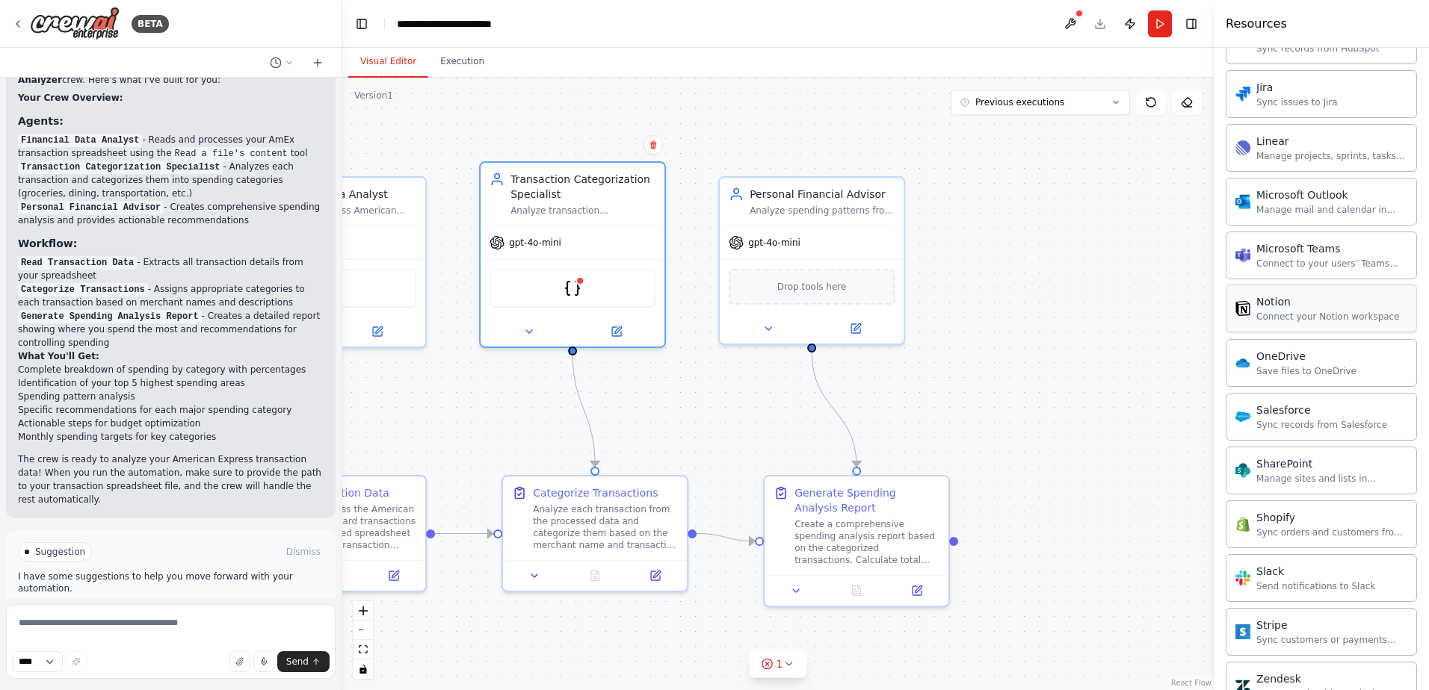
scroll to position [1879, 0]
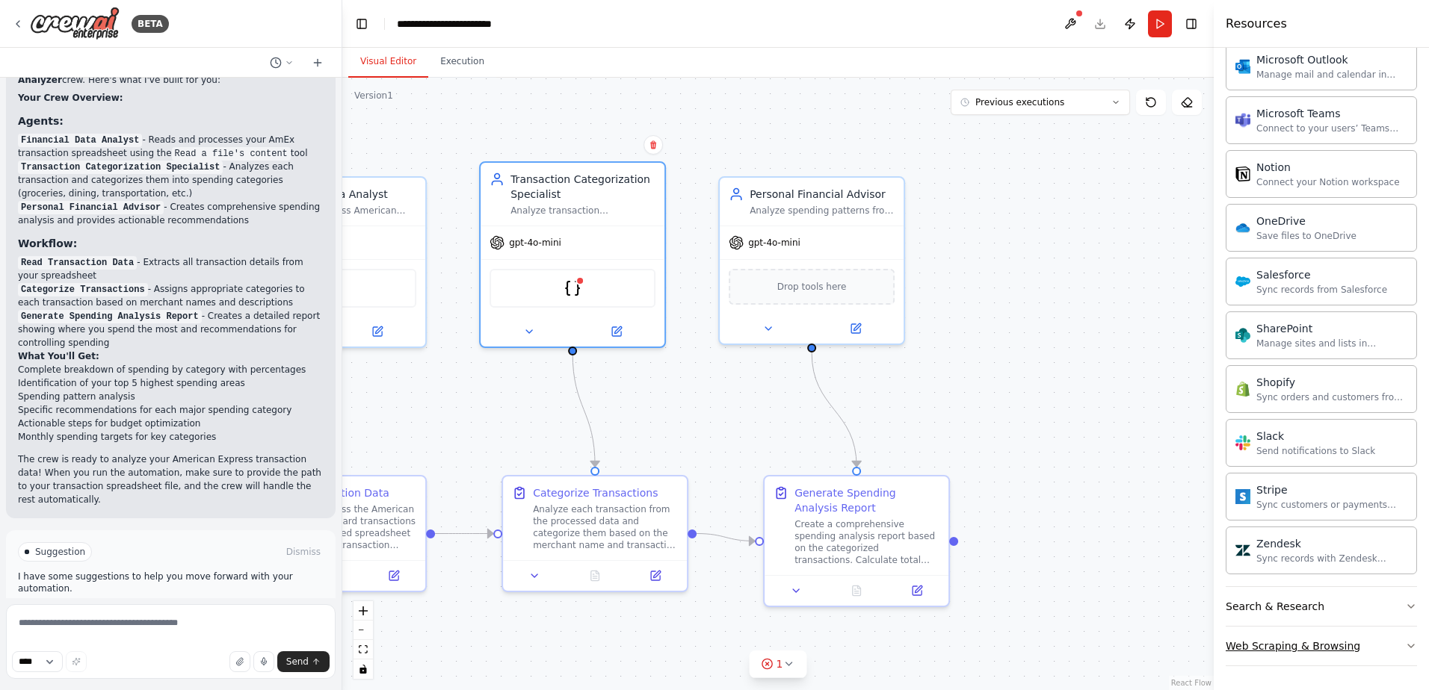
click at [1370, 643] on button "Web Scraping & Browsing" at bounding box center [1320, 646] width 191 height 39
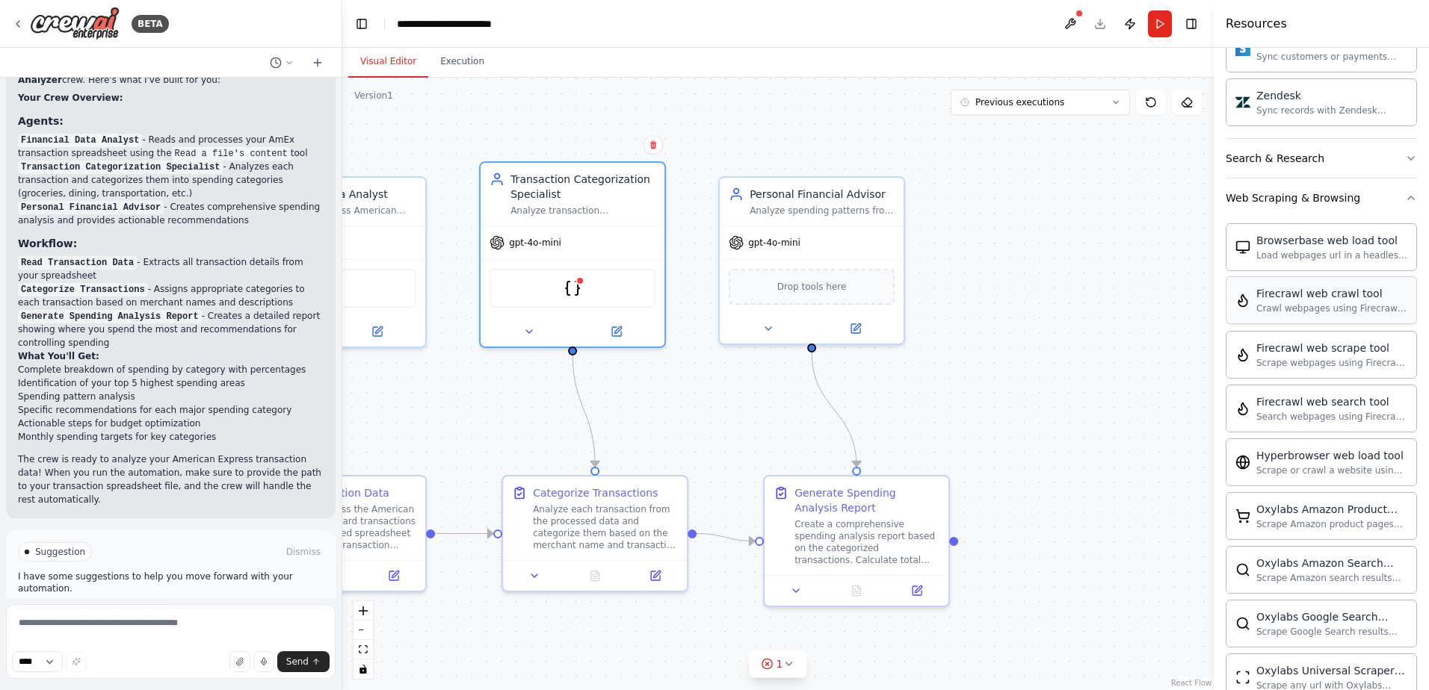
scroll to position [2324, 0]
click at [1405, 199] on icon "button" at bounding box center [1411, 201] width 12 height 12
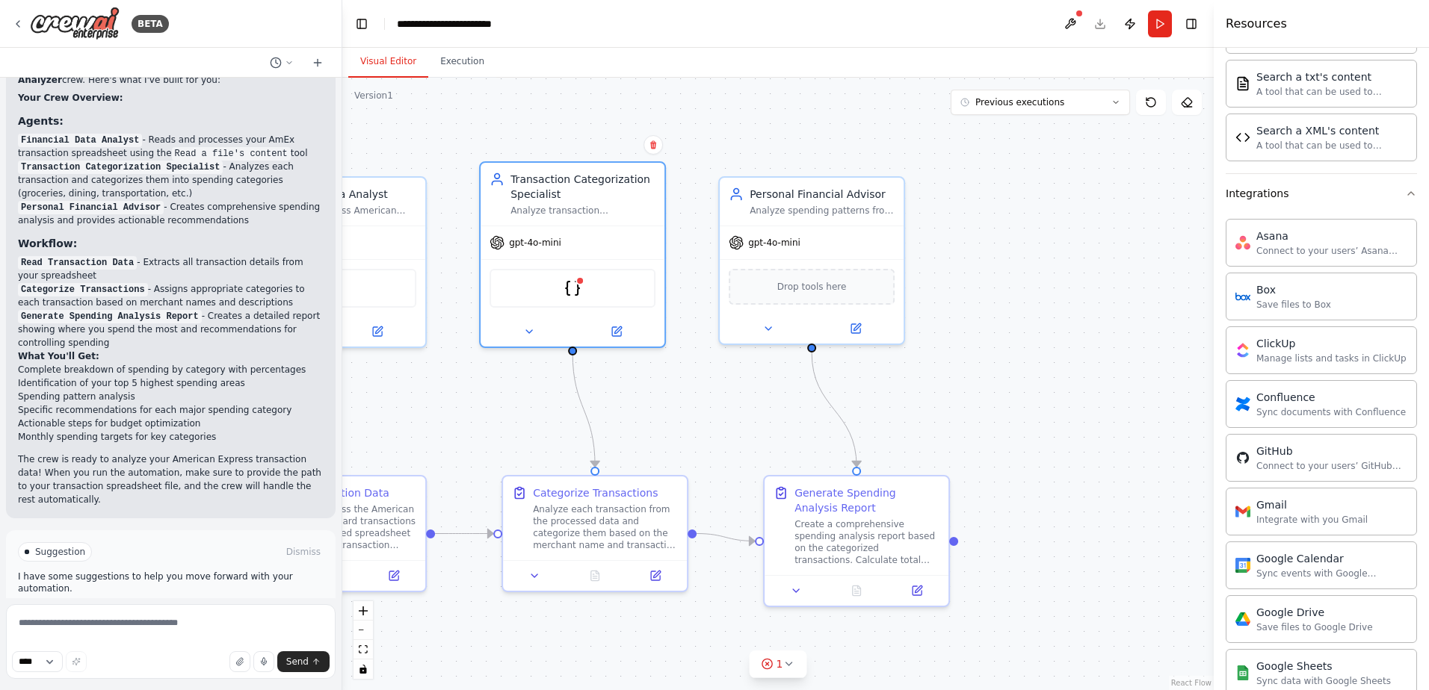
scroll to position [833, 0]
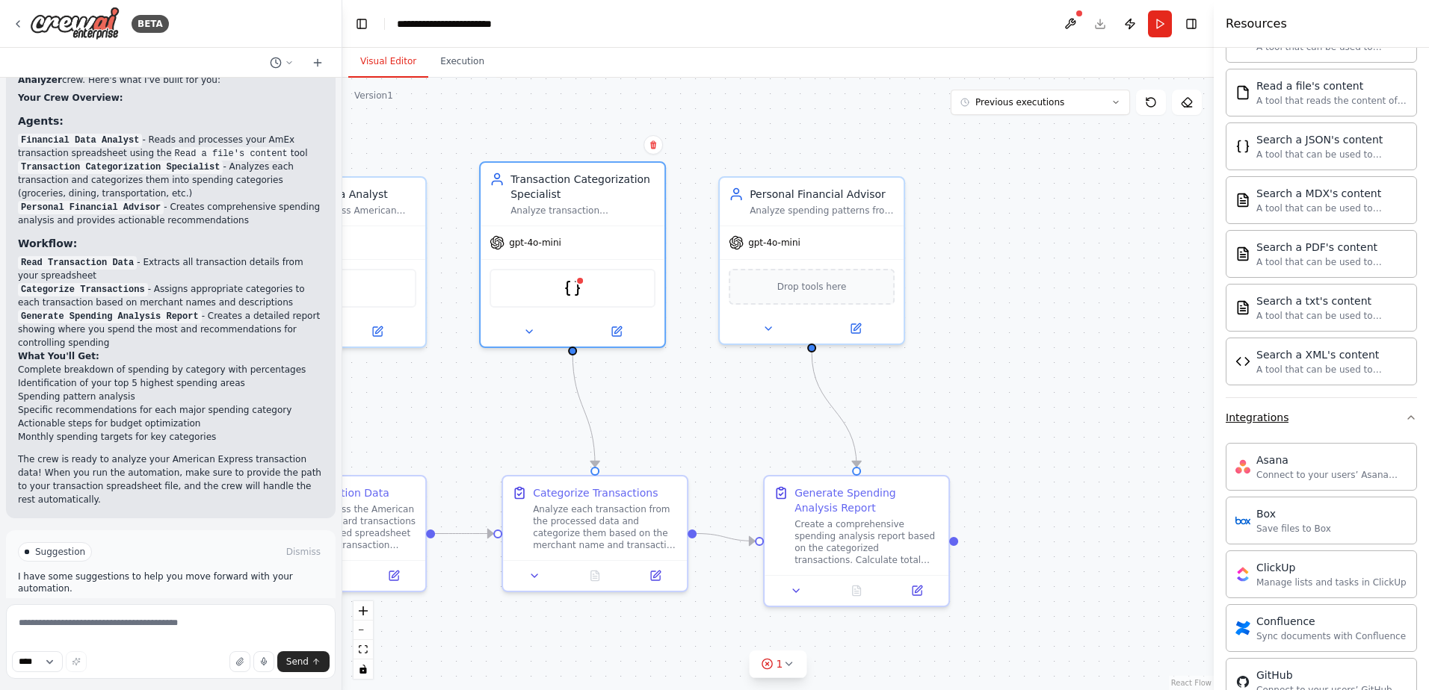
click at [1405, 423] on icon "button" at bounding box center [1411, 418] width 12 height 12
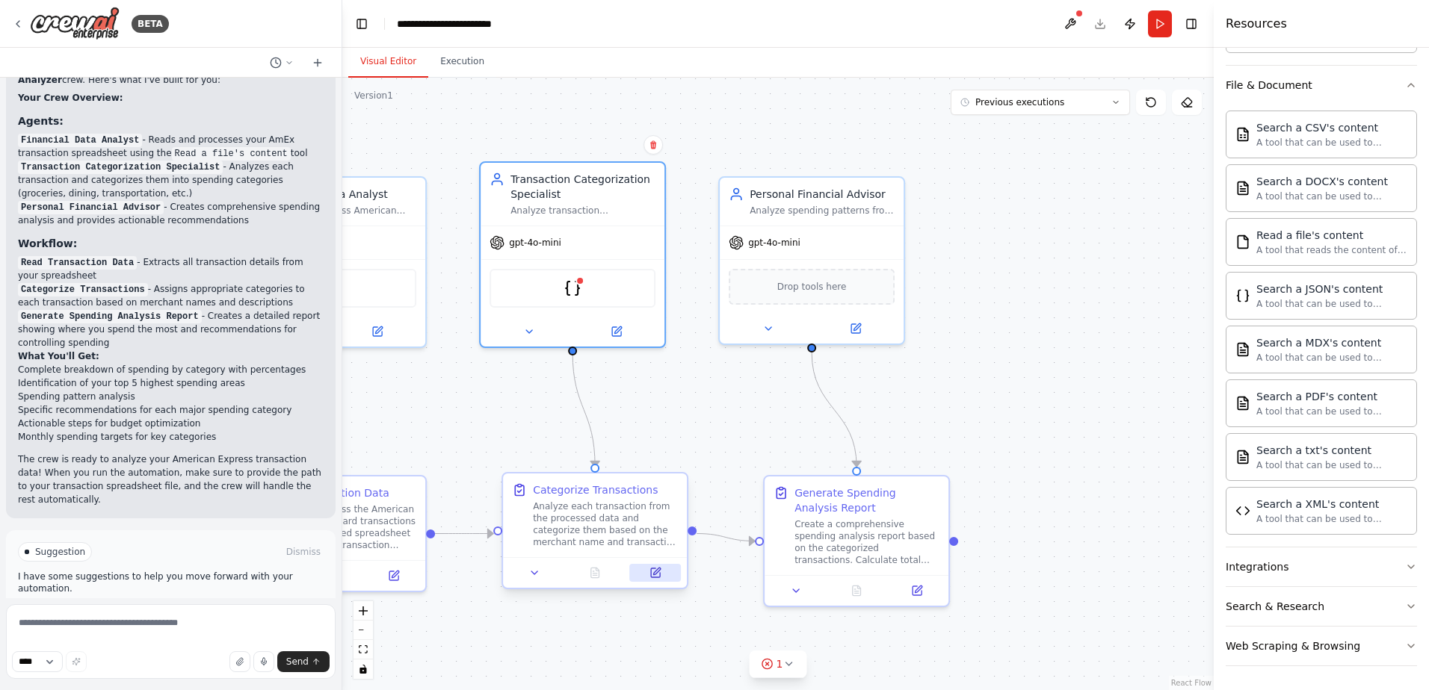
click at [656, 578] on icon at bounding box center [655, 573] width 9 height 9
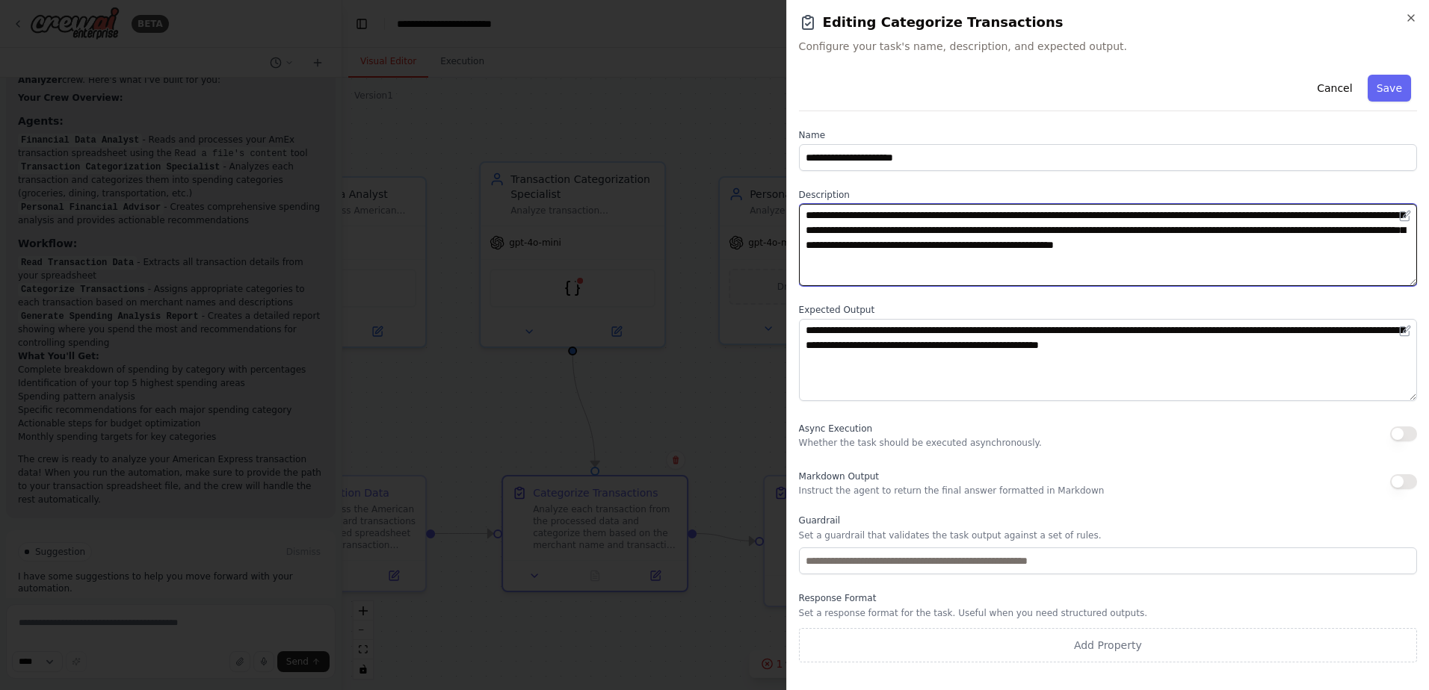
click at [867, 224] on textarea "**********" at bounding box center [1108, 245] width 618 height 82
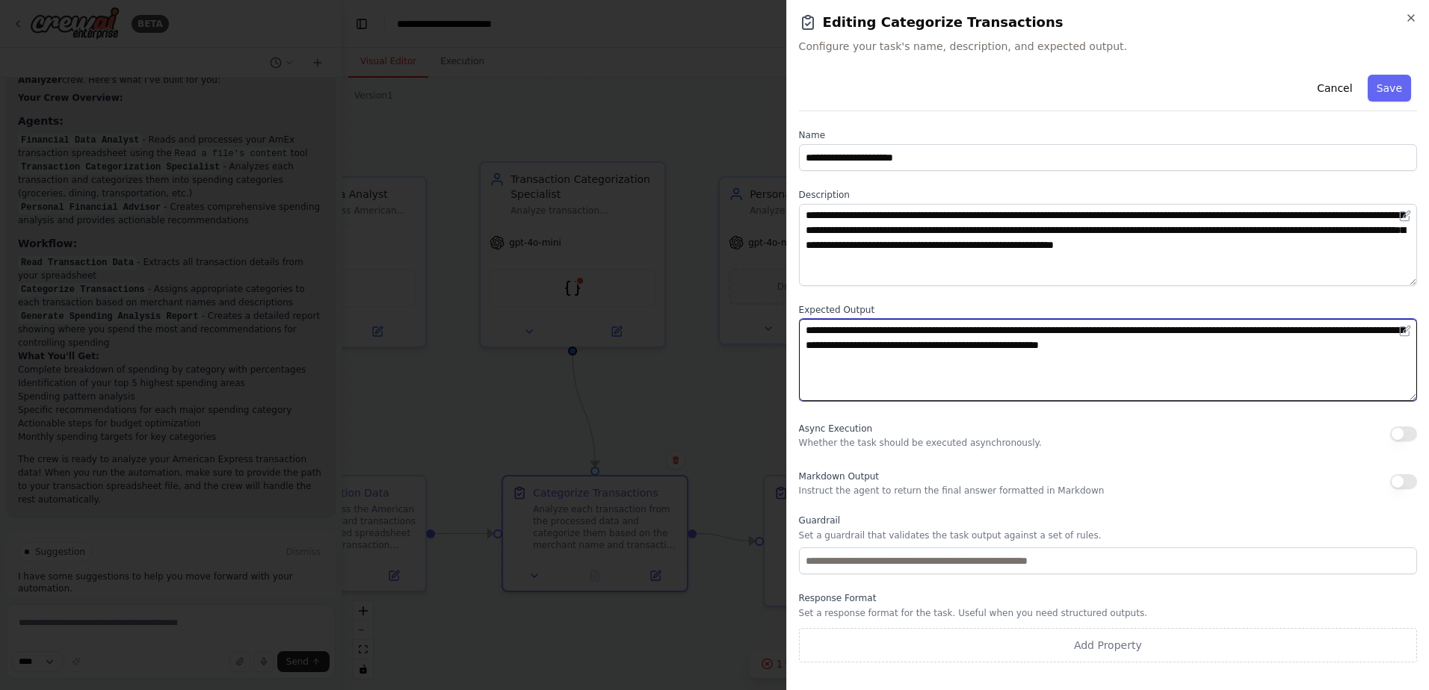
click at [864, 335] on textarea "**********" at bounding box center [1108, 360] width 618 height 82
click at [861, 360] on textarea "**********" at bounding box center [1108, 360] width 618 height 82
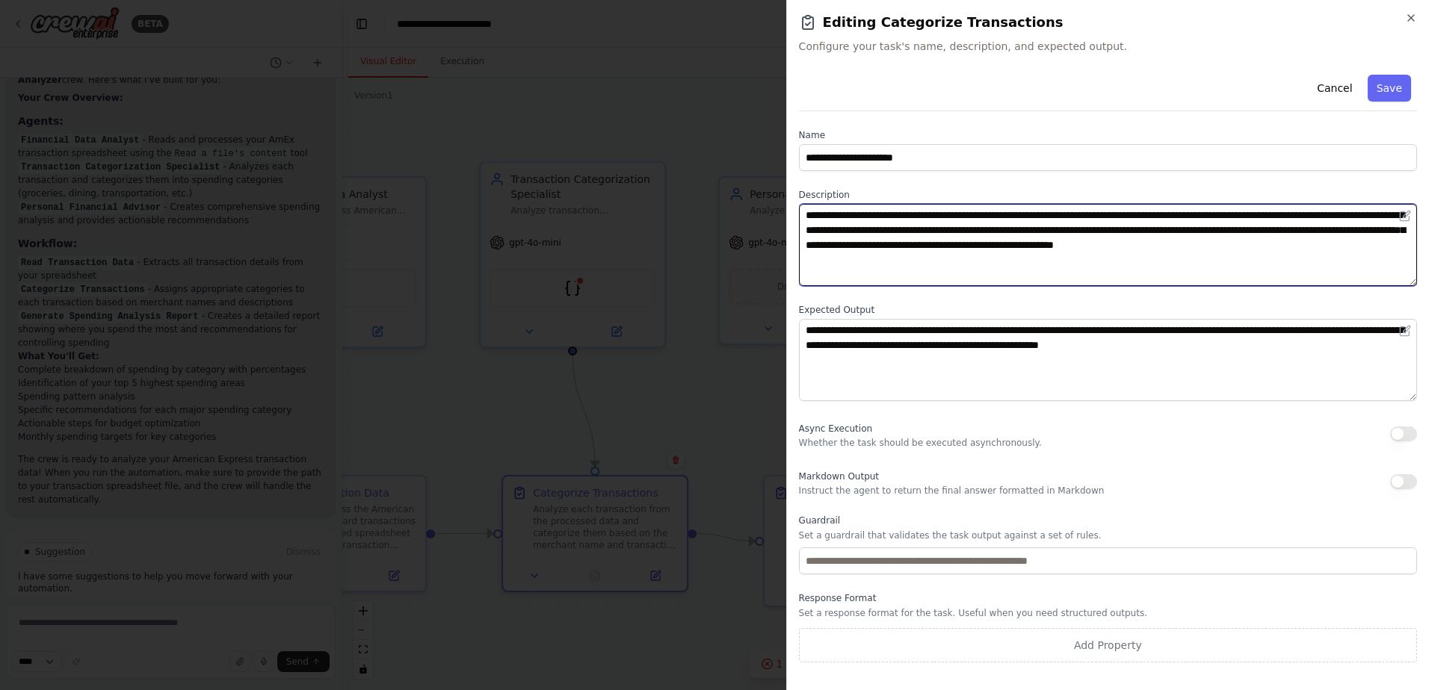
click at [869, 229] on textarea "**********" at bounding box center [1108, 245] width 618 height 82
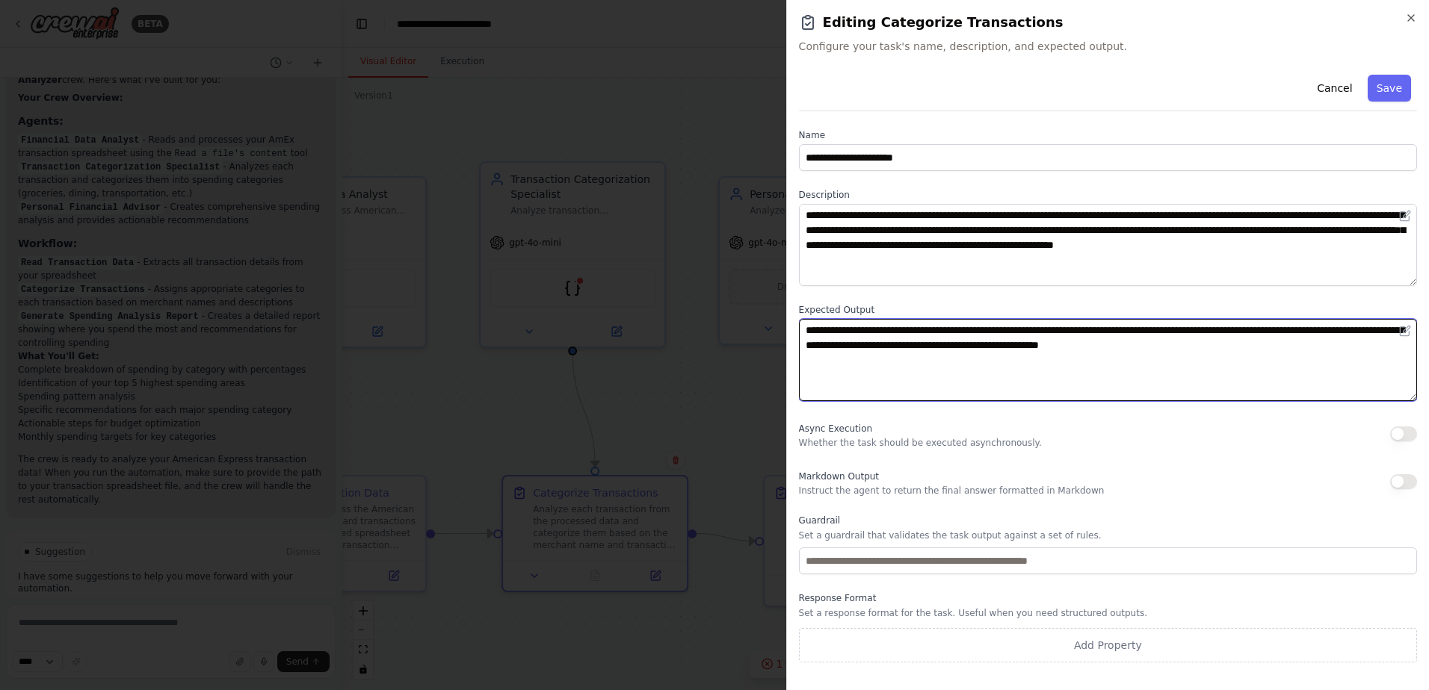
click at [848, 330] on textarea "**********" at bounding box center [1108, 360] width 618 height 82
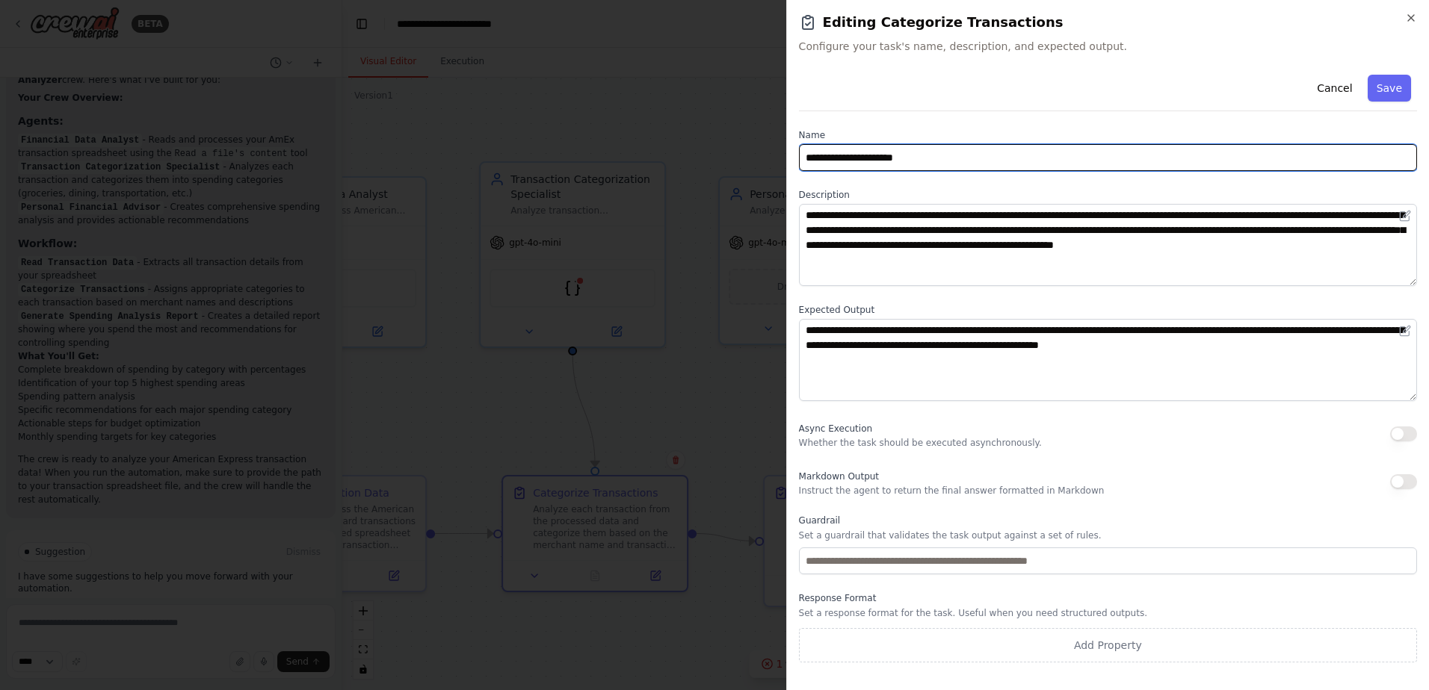
drag, startPoint x: 923, startPoint y: 164, endPoint x: 688, endPoint y: 160, distance: 234.7
click at [688, 160] on body "BETA Create a crew which can read my american express credit card transactions …" at bounding box center [714, 345] width 1429 height 690
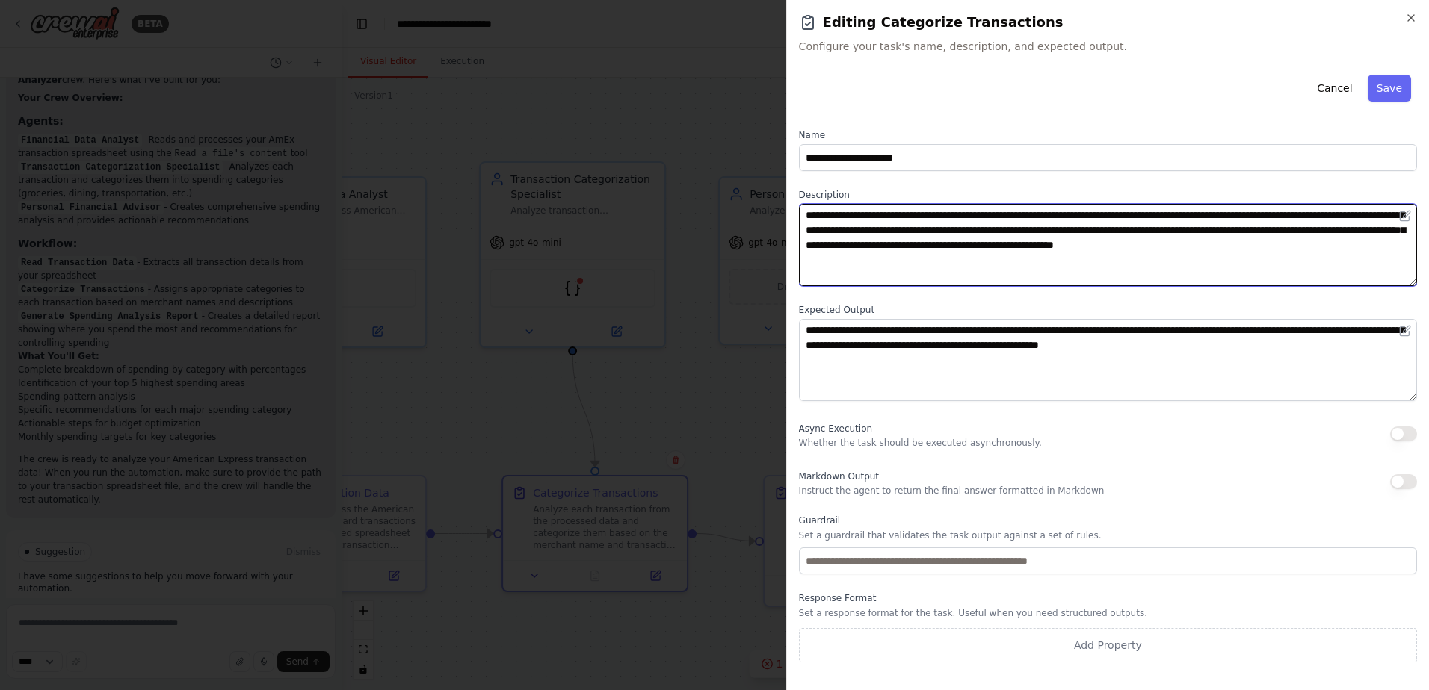
drag, startPoint x: 813, startPoint y: 214, endPoint x: 1316, endPoint y: 240, distance: 503.5
click at [1316, 240] on textarea "**********" at bounding box center [1108, 245] width 618 height 82
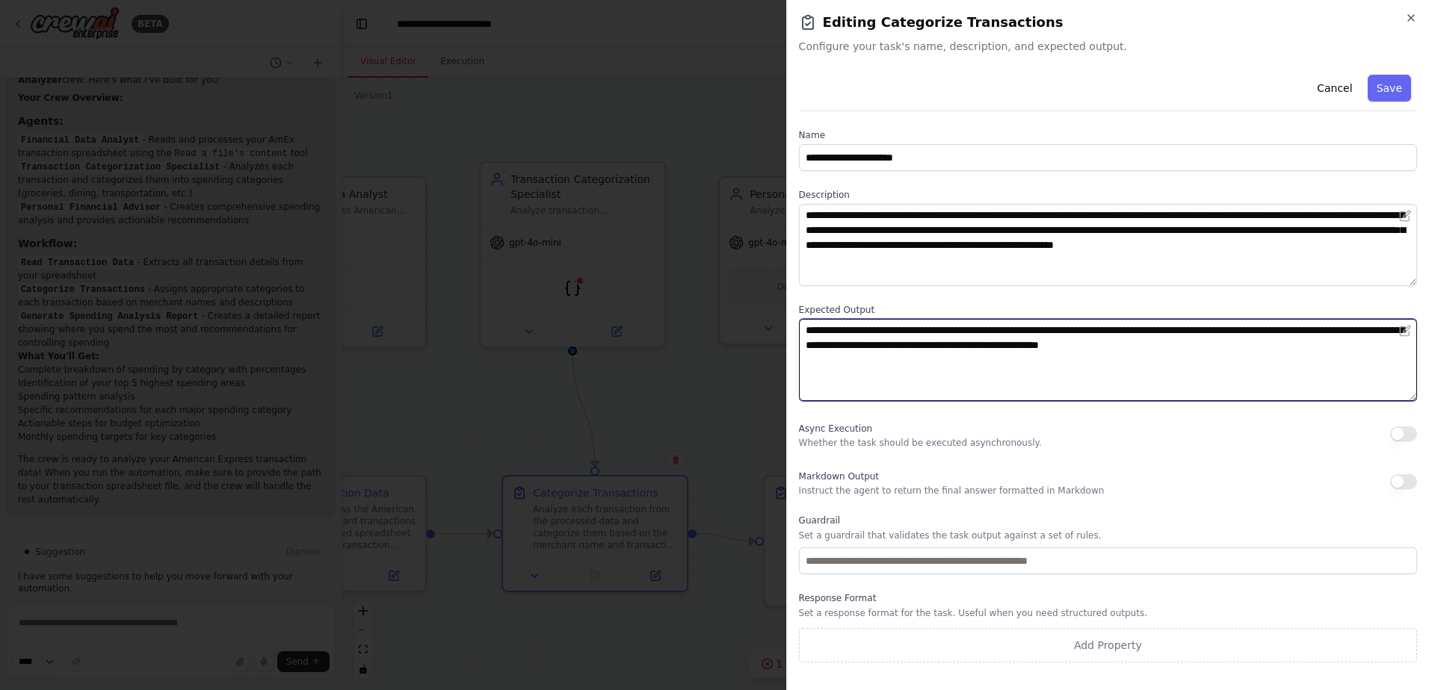
drag, startPoint x: 851, startPoint y: 341, endPoint x: 1313, endPoint y: 365, distance: 462.4
click at [1313, 365] on textarea "**********" at bounding box center [1108, 360] width 618 height 82
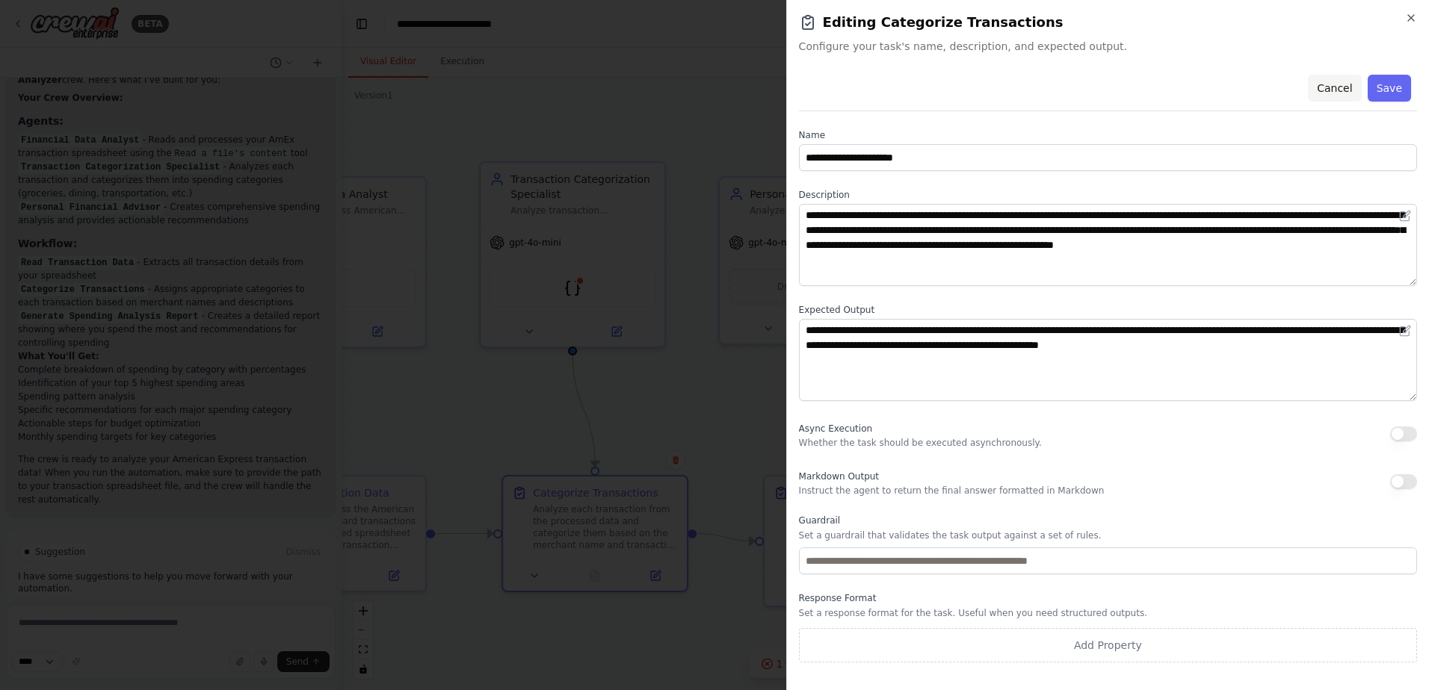
click at [1349, 90] on button "Cancel" at bounding box center [1334, 88] width 53 height 27
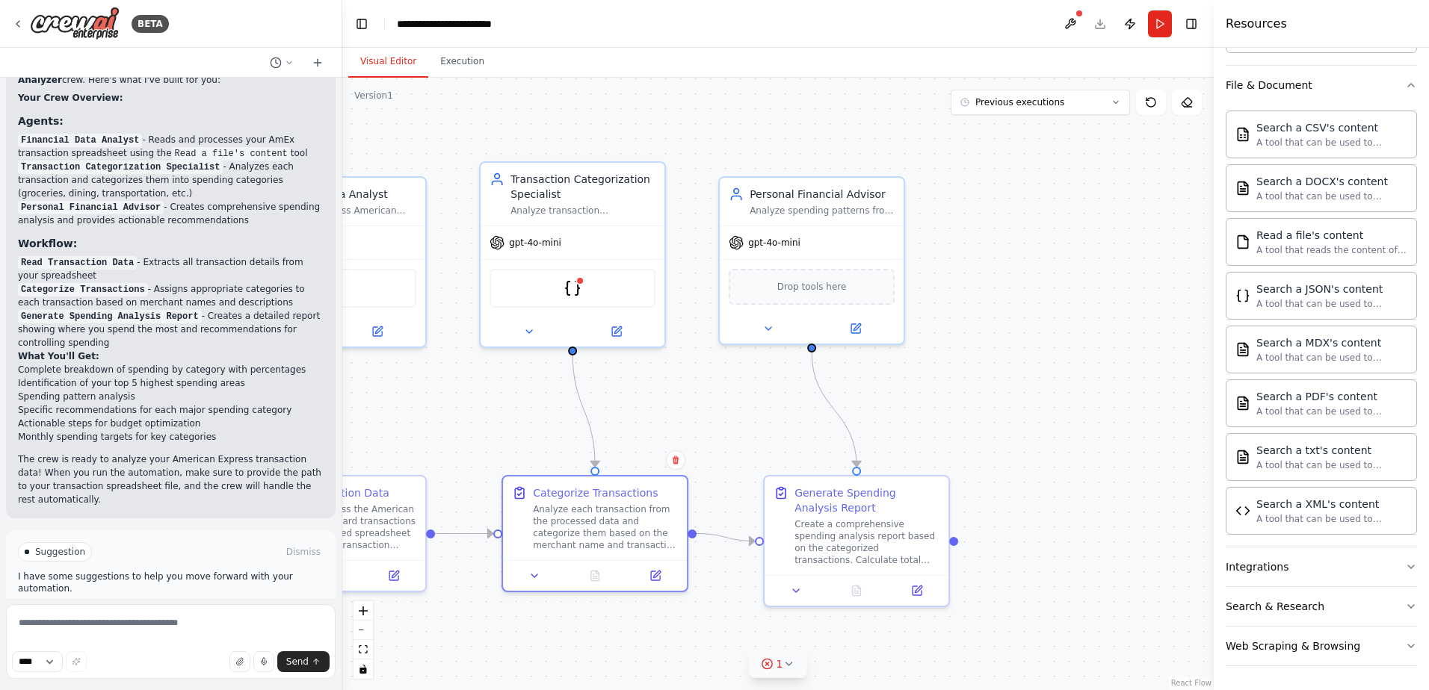
click at [785, 666] on icon at bounding box center [788, 664] width 12 height 12
click at [1109, 585] on div ".deletable-edge-delete-btn { width: 20px; height: 20px; border: 0px solid #ffff…" at bounding box center [777, 384] width 871 height 613
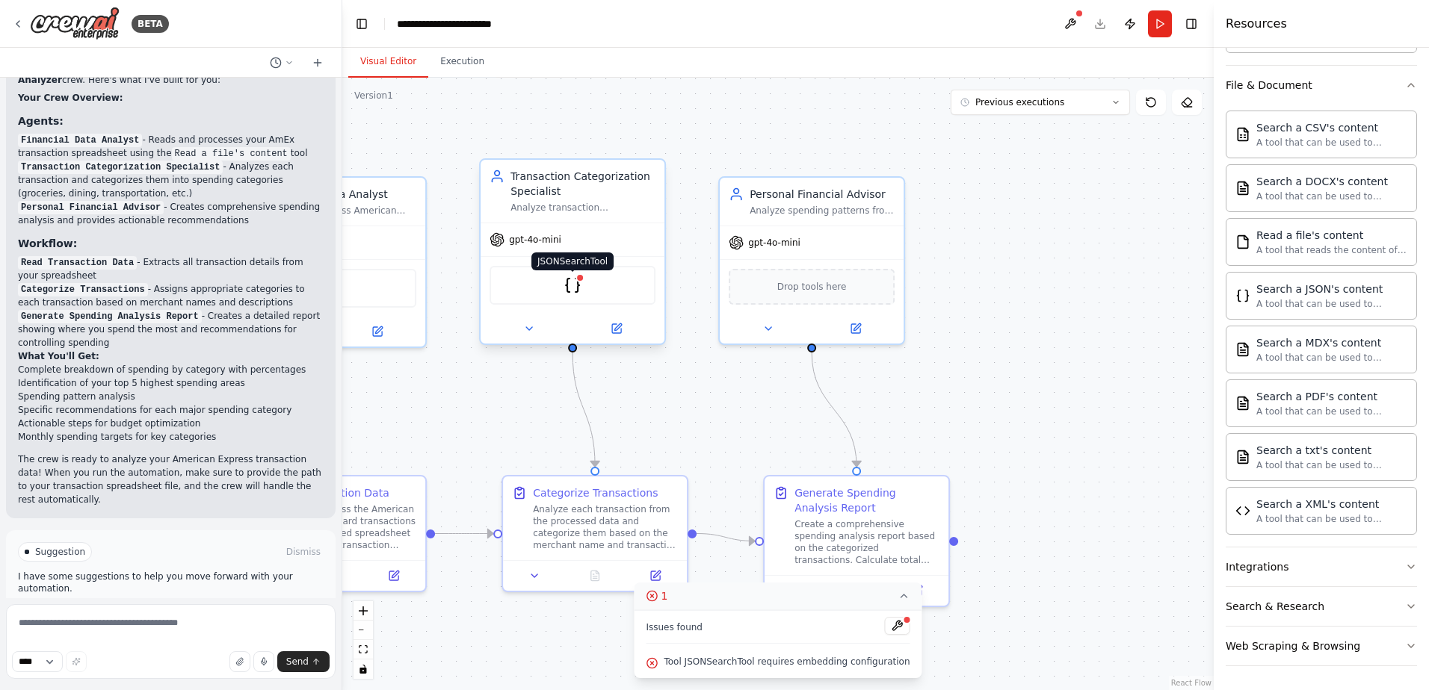
click at [575, 288] on img at bounding box center [572, 285] width 18 height 18
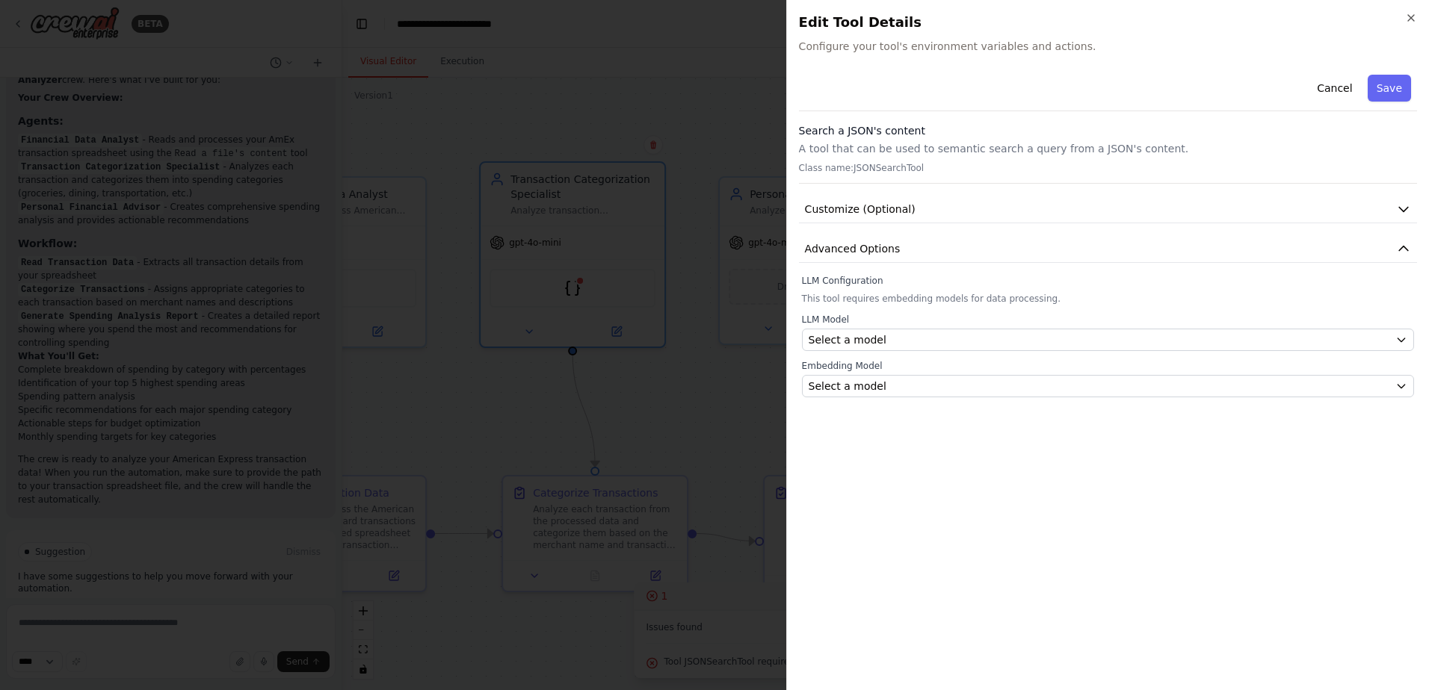
click at [1055, 130] on h3 "Search a JSON's content" at bounding box center [1108, 130] width 618 height 15
click at [1352, 86] on button "Cancel" at bounding box center [1334, 88] width 53 height 27
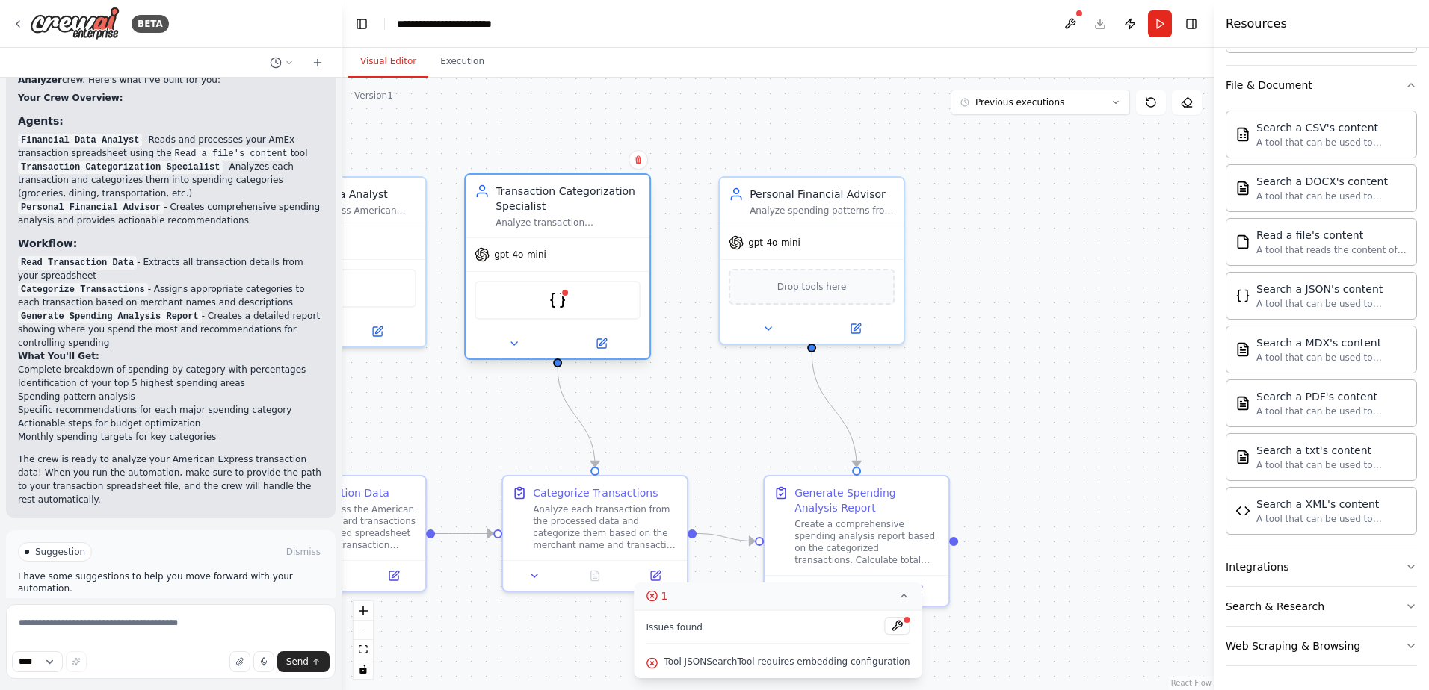
drag, startPoint x: 575, startPoint y: 290, endPoint x: 561, endPoint y: 297, distance: 15.4
click at [561, 297] on img at bounding box center [557, 300] width 18 height 18
click at [603, 345] on icon at bounding box center [601, 343] width 9 height 9
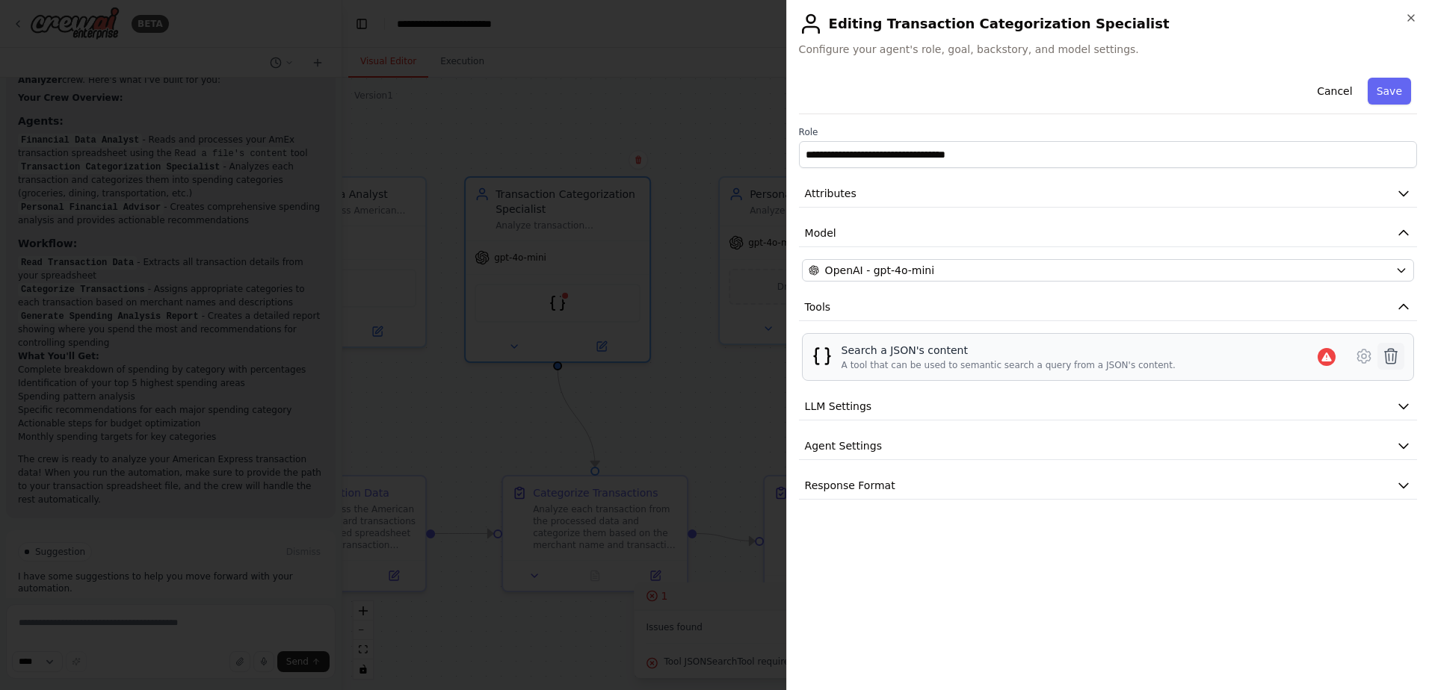
click at [1388, 360] on icon at bounding box center [1391, 356] width 18 height 18
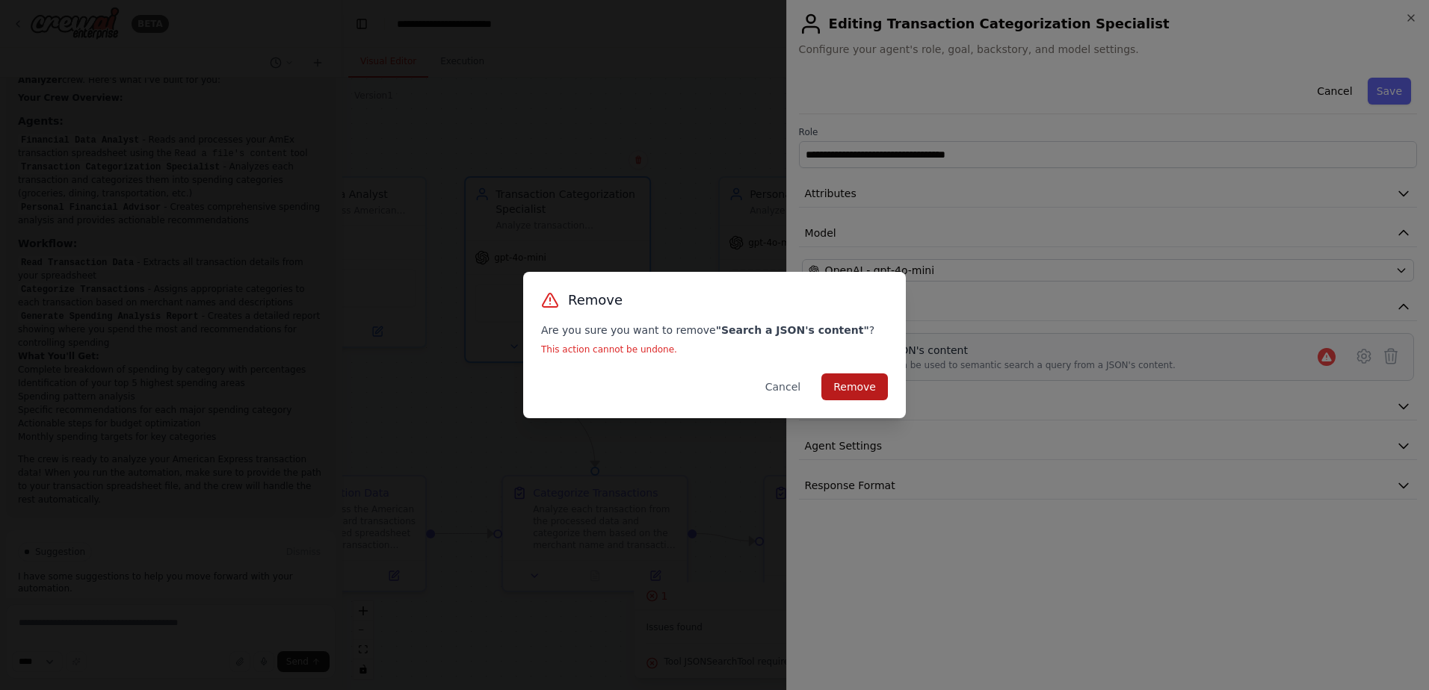
click at [872, 386] on button "Remove" at bounding box center [854, 387] width 66 height 27
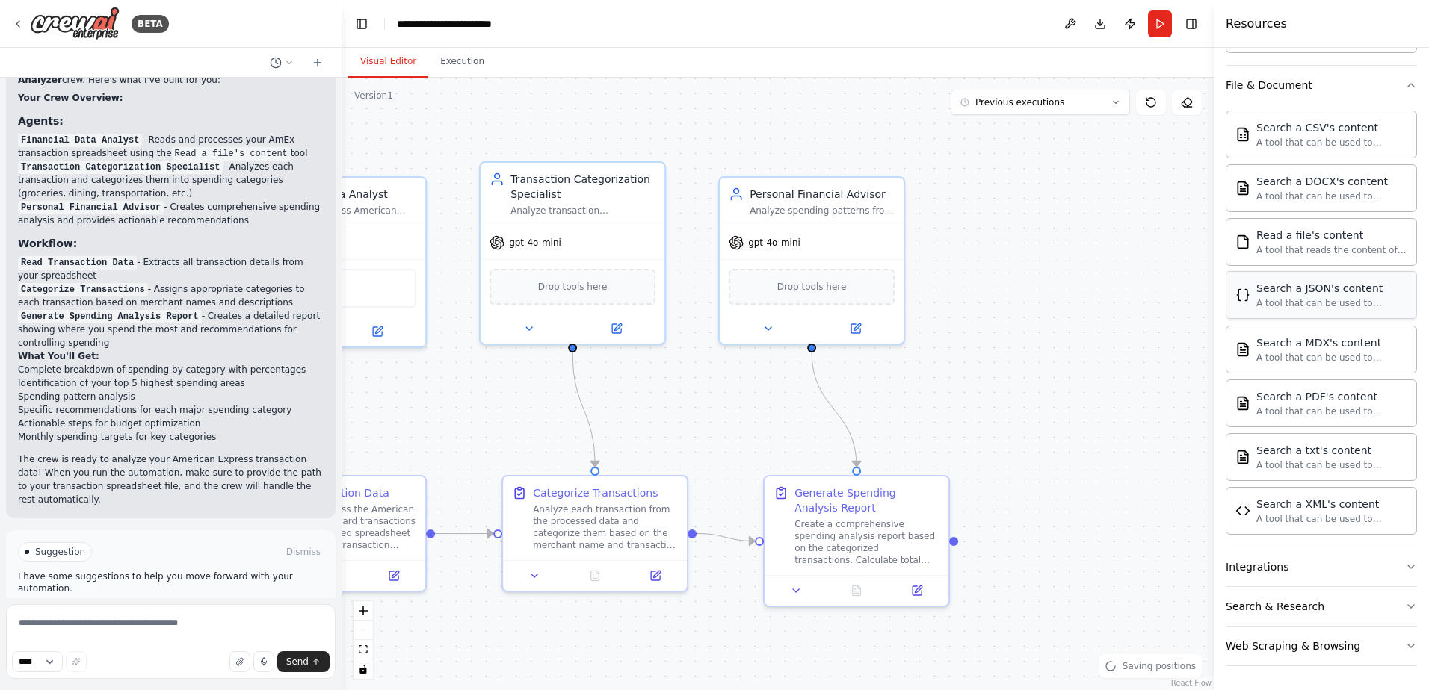
scroll to position [534, 0]
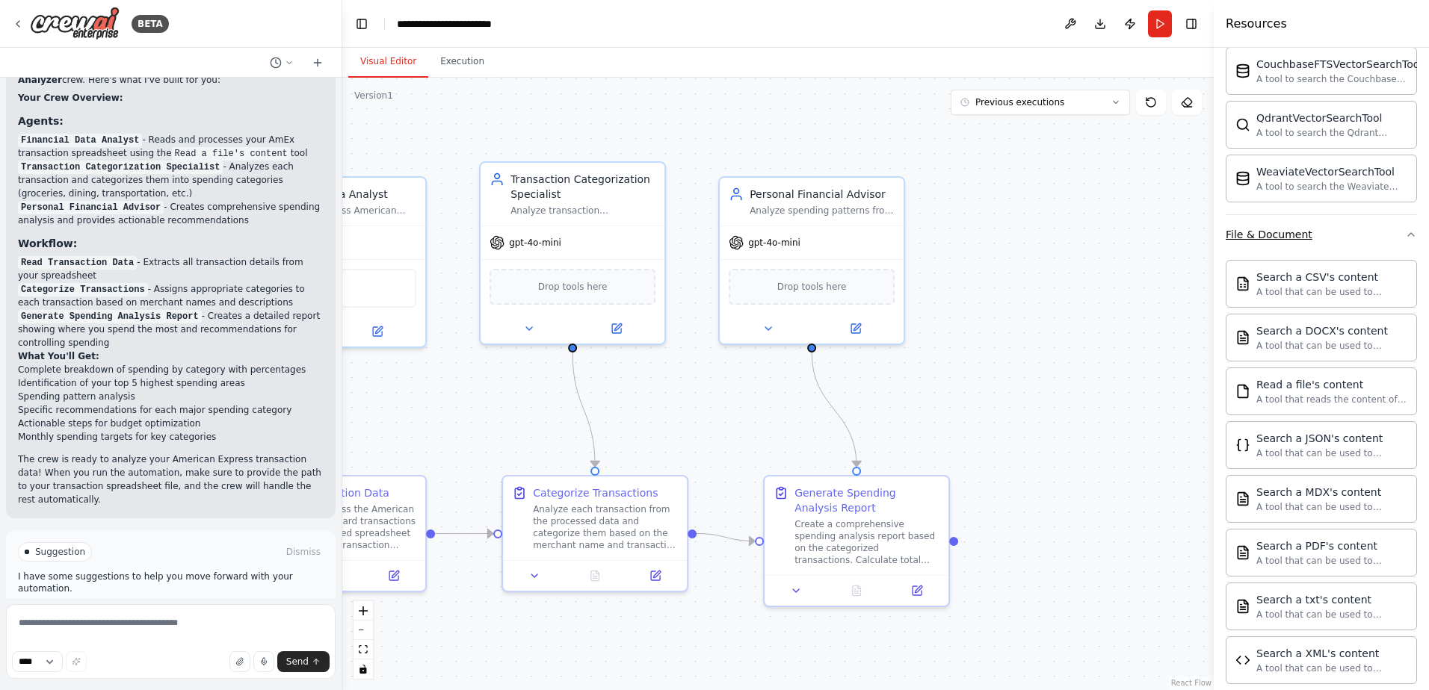
click at [1405, 238] on icon "button" at bounding box center [1411, 235] width 12 height 12
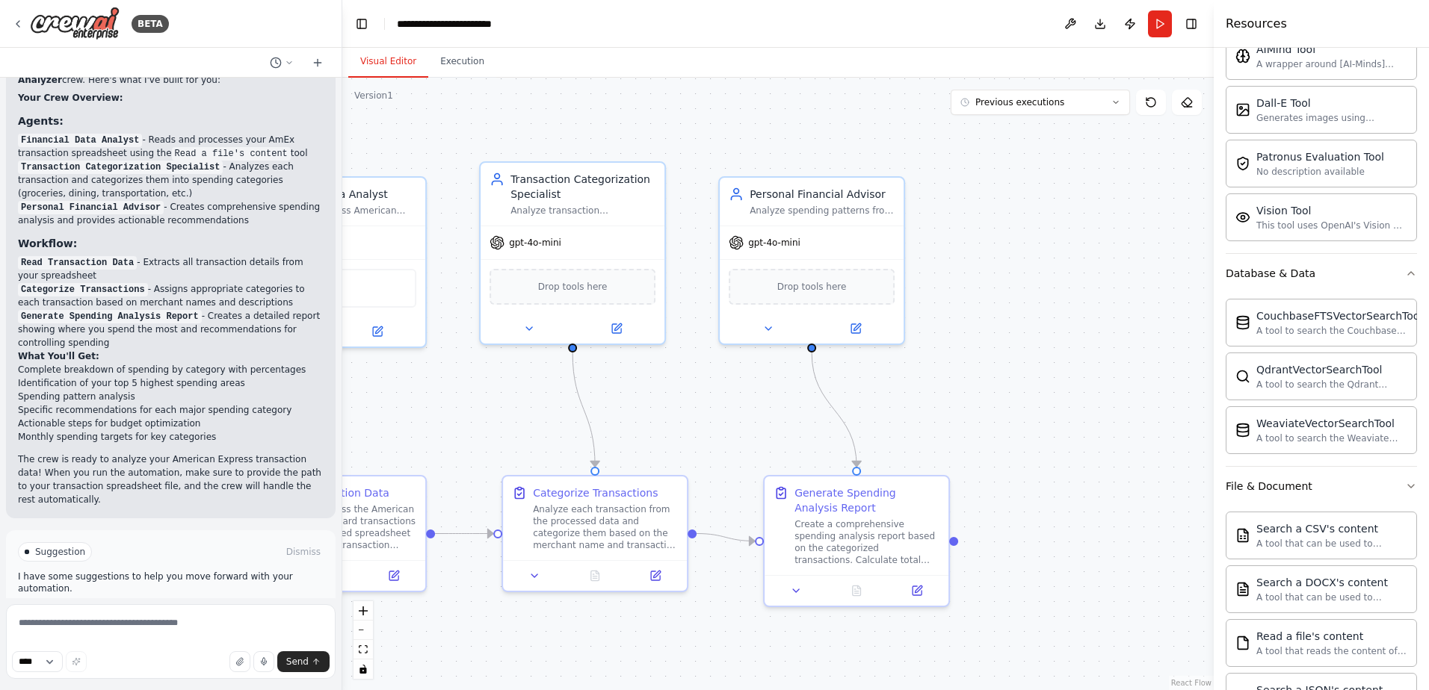
scroll to position [241, 0]
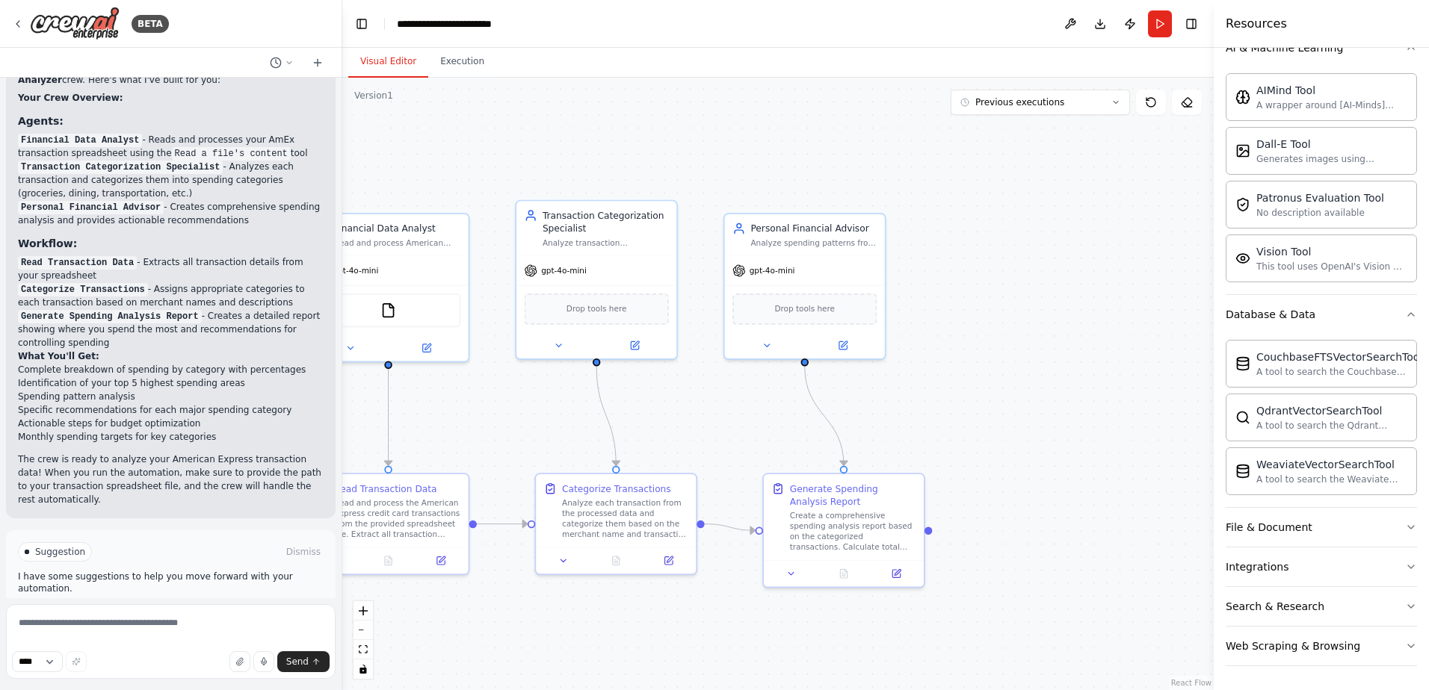
drag, startPoint x: 971, startPoint y: 372, endPoint x: 1140, endPoint y: 378, distance: 169.0
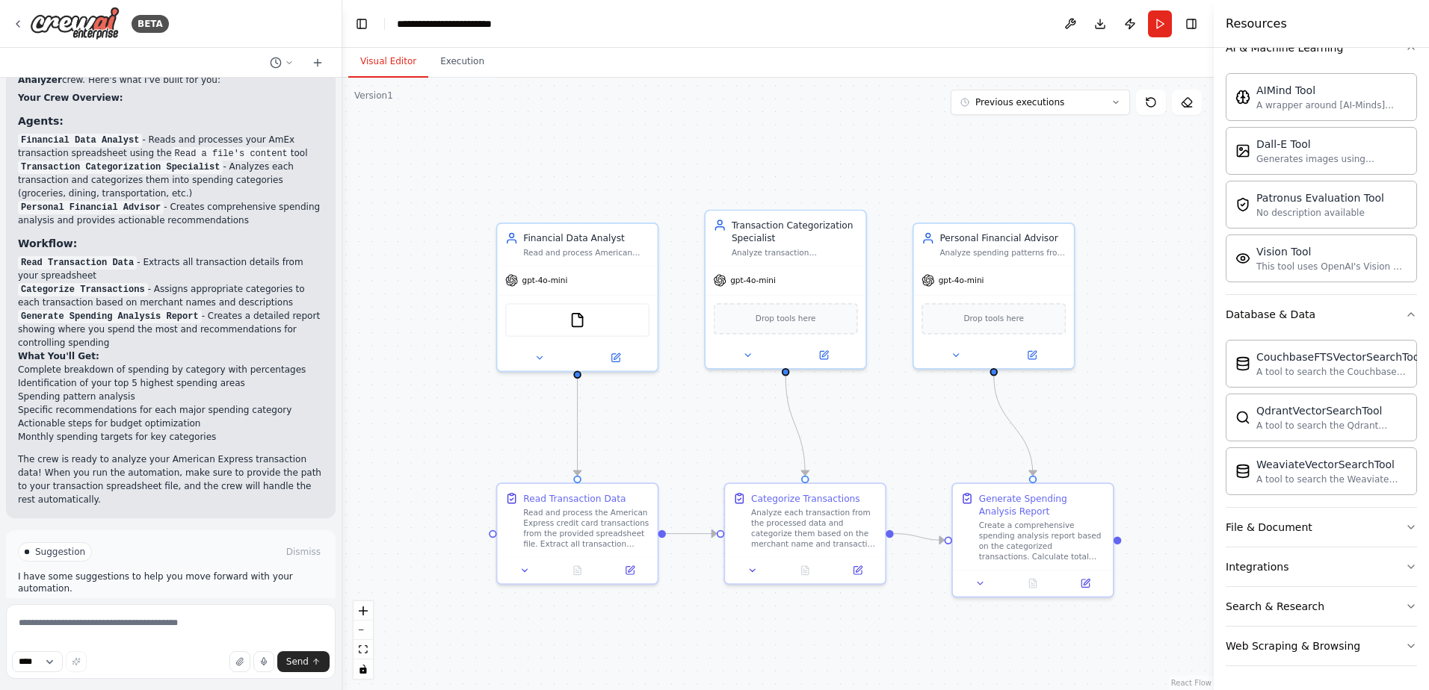
drag, startPoint x: 1140, startPoint y: 378, endPoint x: 1139, endPoint y: 404, distance: 26.2
click at [1139, 404] on div ".deletable-edge-delete-btn { width: 20px; height: 20px; border: 0px solid #ffff…" at bounding box center [777, 384] width 871 height 613
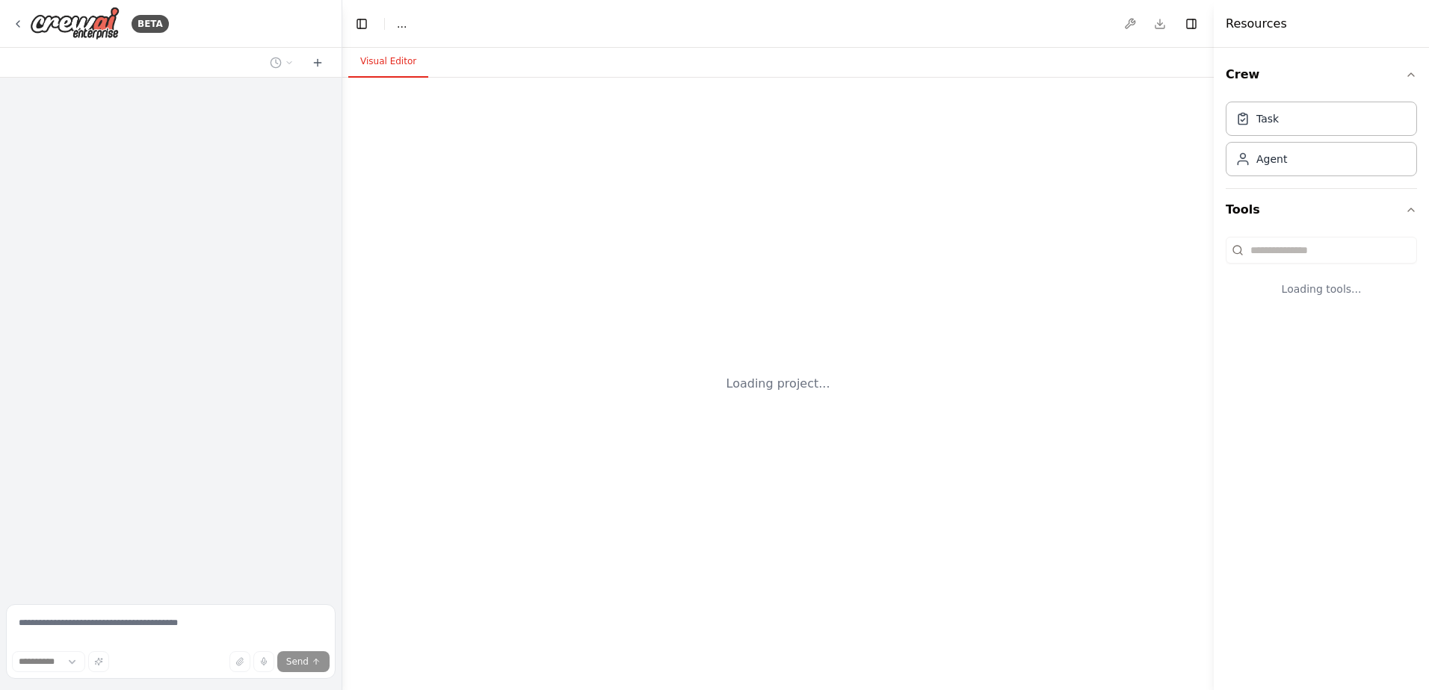
select select "****"
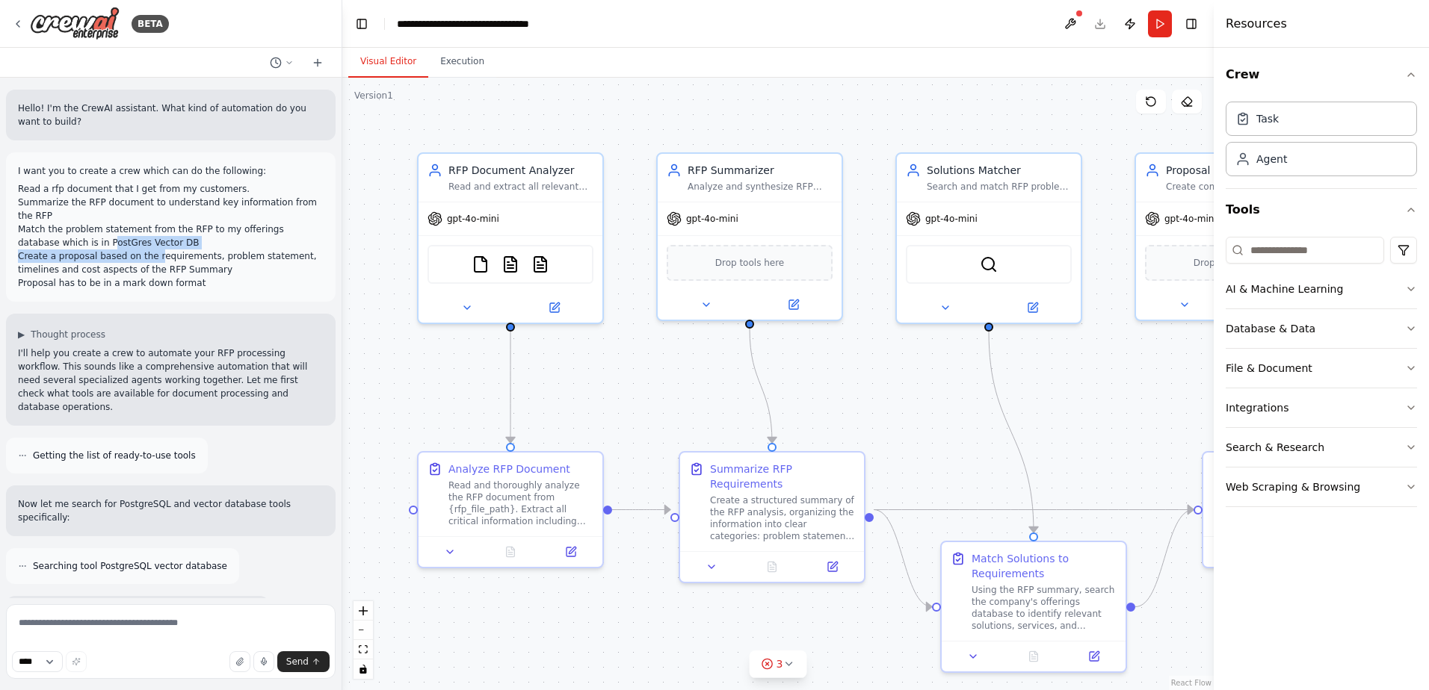
drag, startPoint x: 66, startPoint y: 241, endPoint x: 148, endPoint y: 250, distance: 82.0
click at [148, 250] on ol "Read a rfp document that I get from my customers. Summarize the RFP document to…" at bounding box center [171, 236] width 306 height 108
drag, startPoint x: 148, startPoint y: 250, endPoint x: 40, endPoint y: 257, distance: 107.8
click at [40, 257] on li "Create a proposal based on the requirements, problem statement, timelines and c…" at bounding box center [171, 263] width 306 height 27
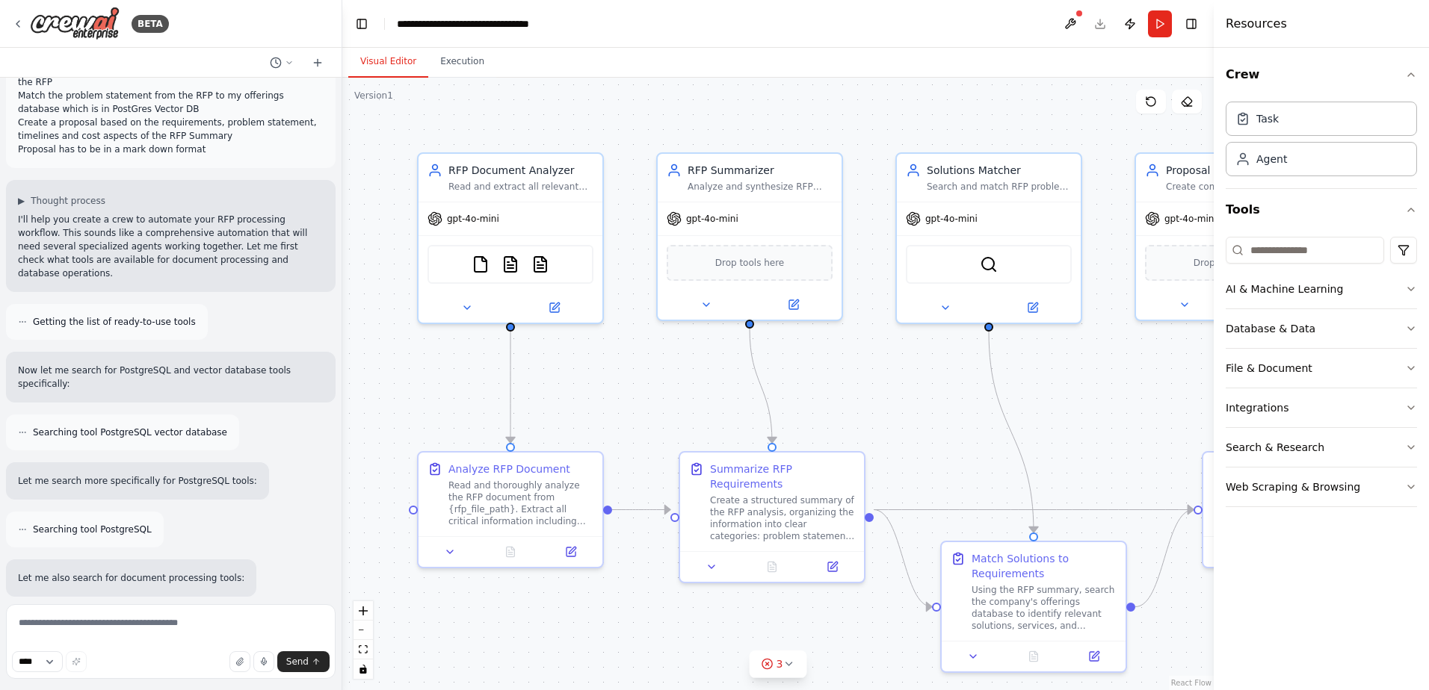
scroll to position [149, 0]
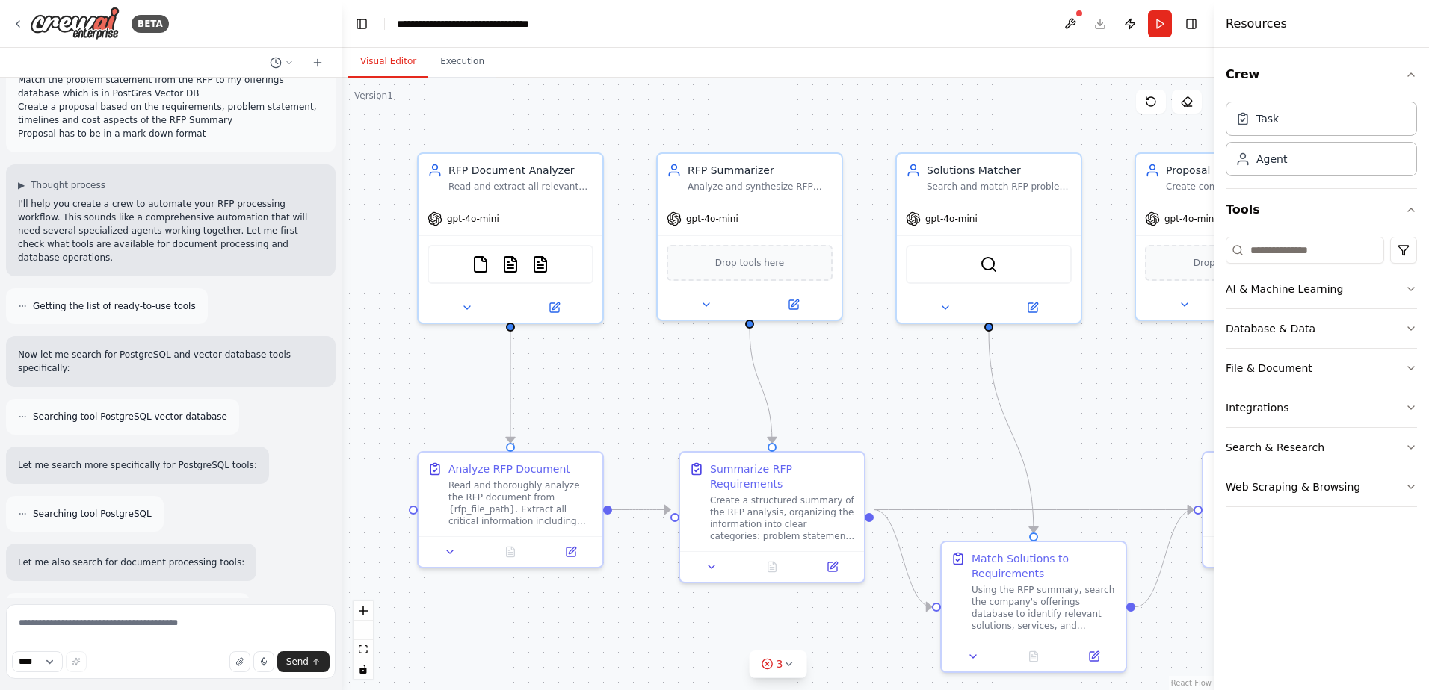
click at [195, 141] on div "I want you to create a crew which can do the following: Read a rfp document tha…" at bounding box center [171, 77] width 330 height 149
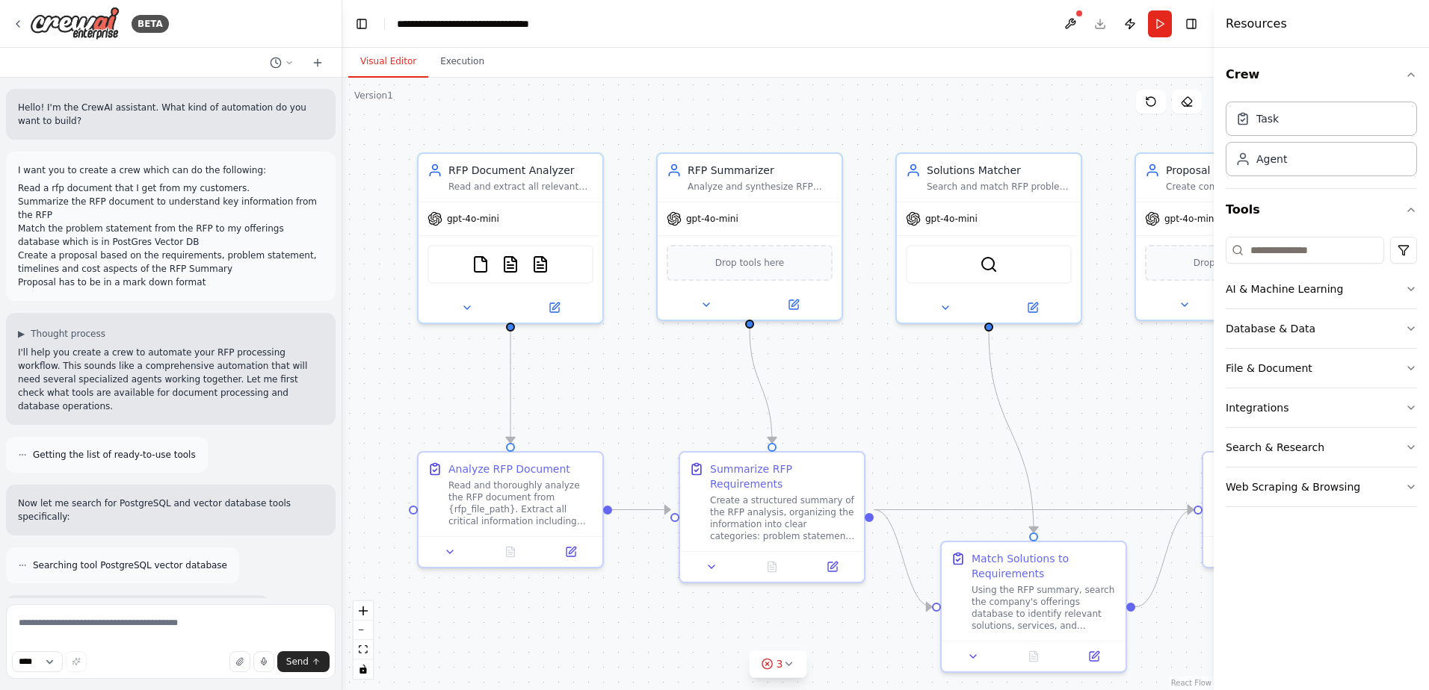
scroll to position [0, 0]
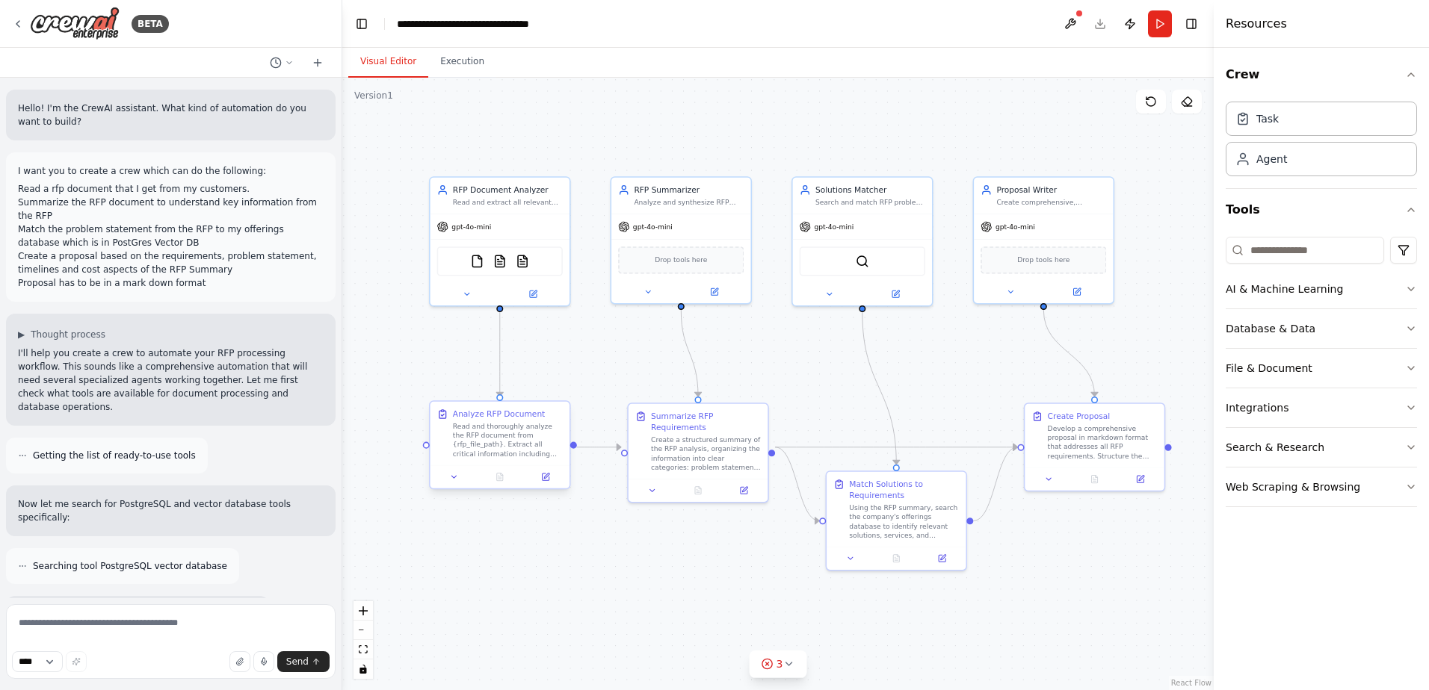
click at [546, 486] on div at bounding box center [499, 476] width 139 height 23
